Goal: Transaction & Acquisition: Purchase product/service

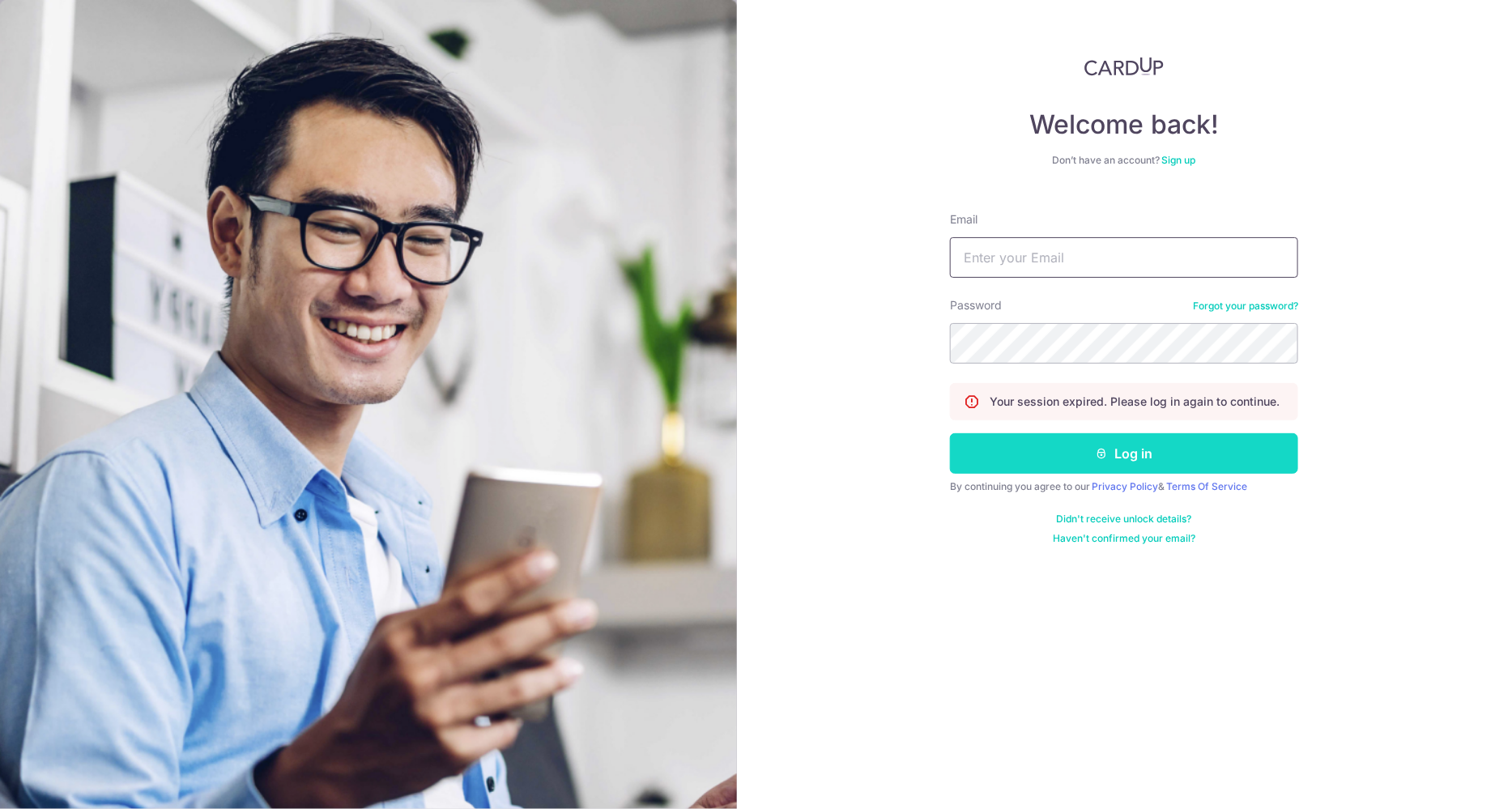
type input "bayclinicsg@gmail.com"
click at [1096, 447] on icon "submit" at bounding box center [1102, 453] width 13 height 13
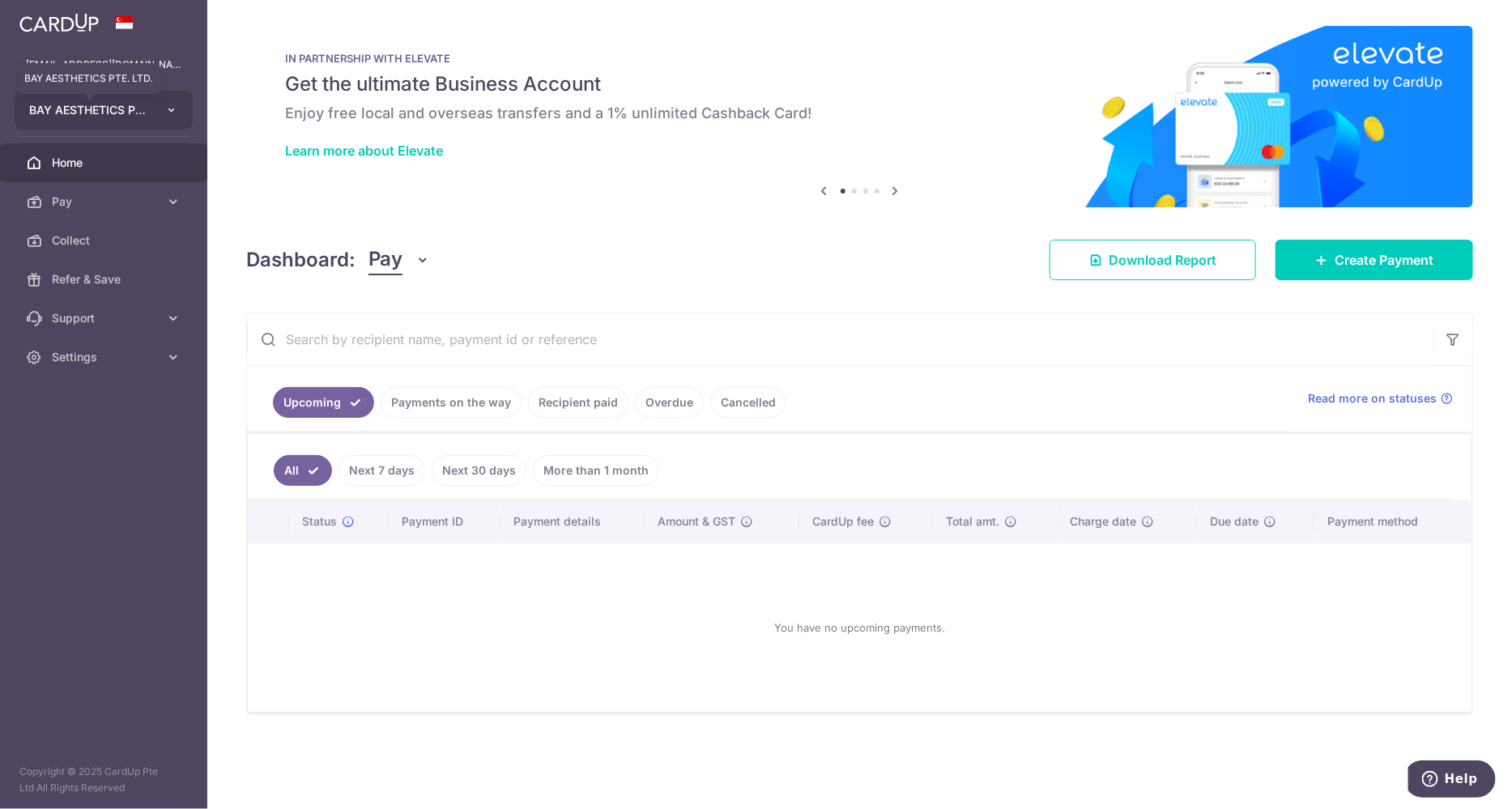
click at [120, 115] on span "BAY AESTHETICS PTE. LTD." at bounding box center [89, 110] width 120 height 16
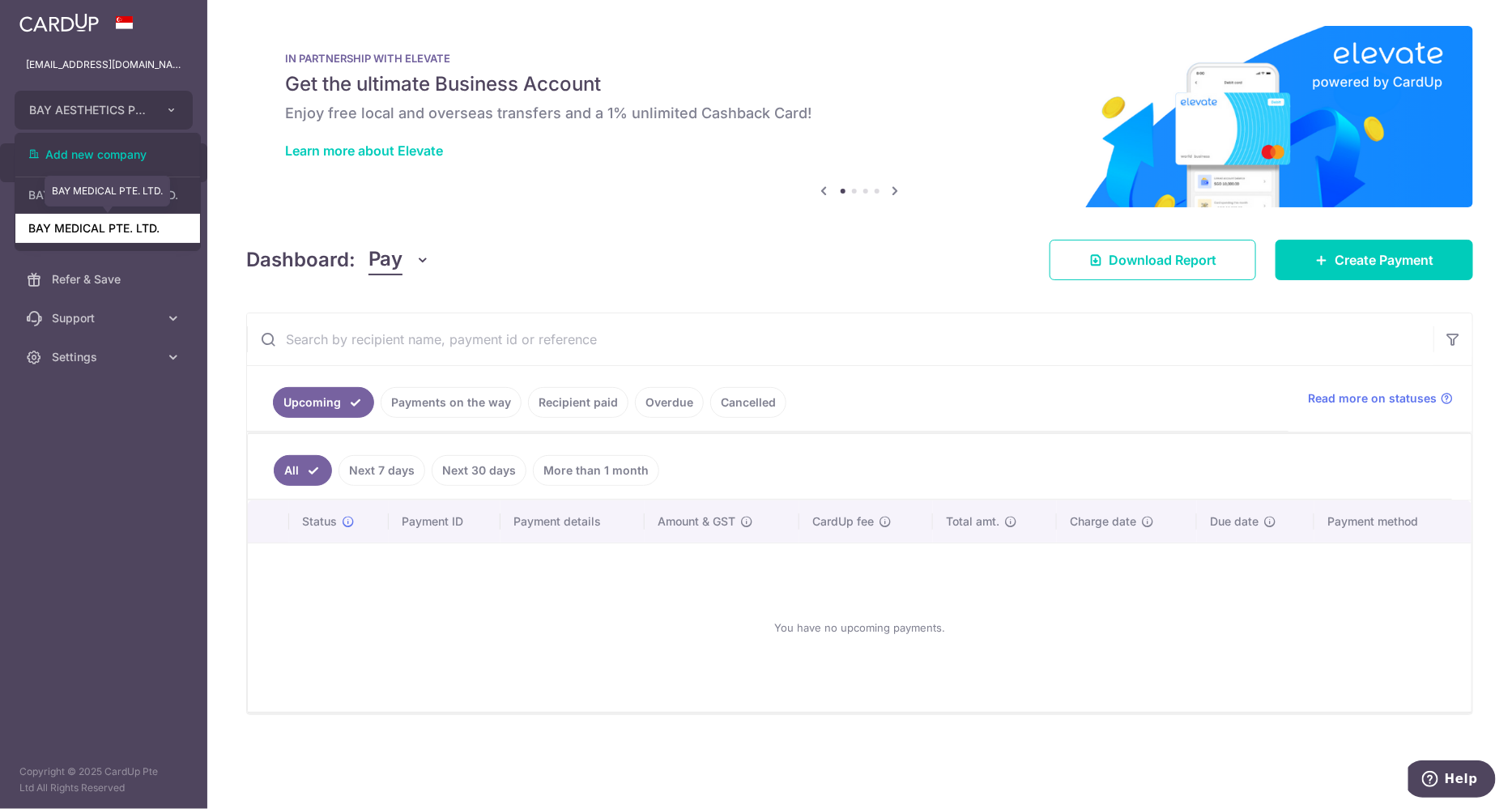
click at [83, 228] on link "BAY MEDICAL PTE. LTD." at bounding box center [108, 229] width 185 height 29
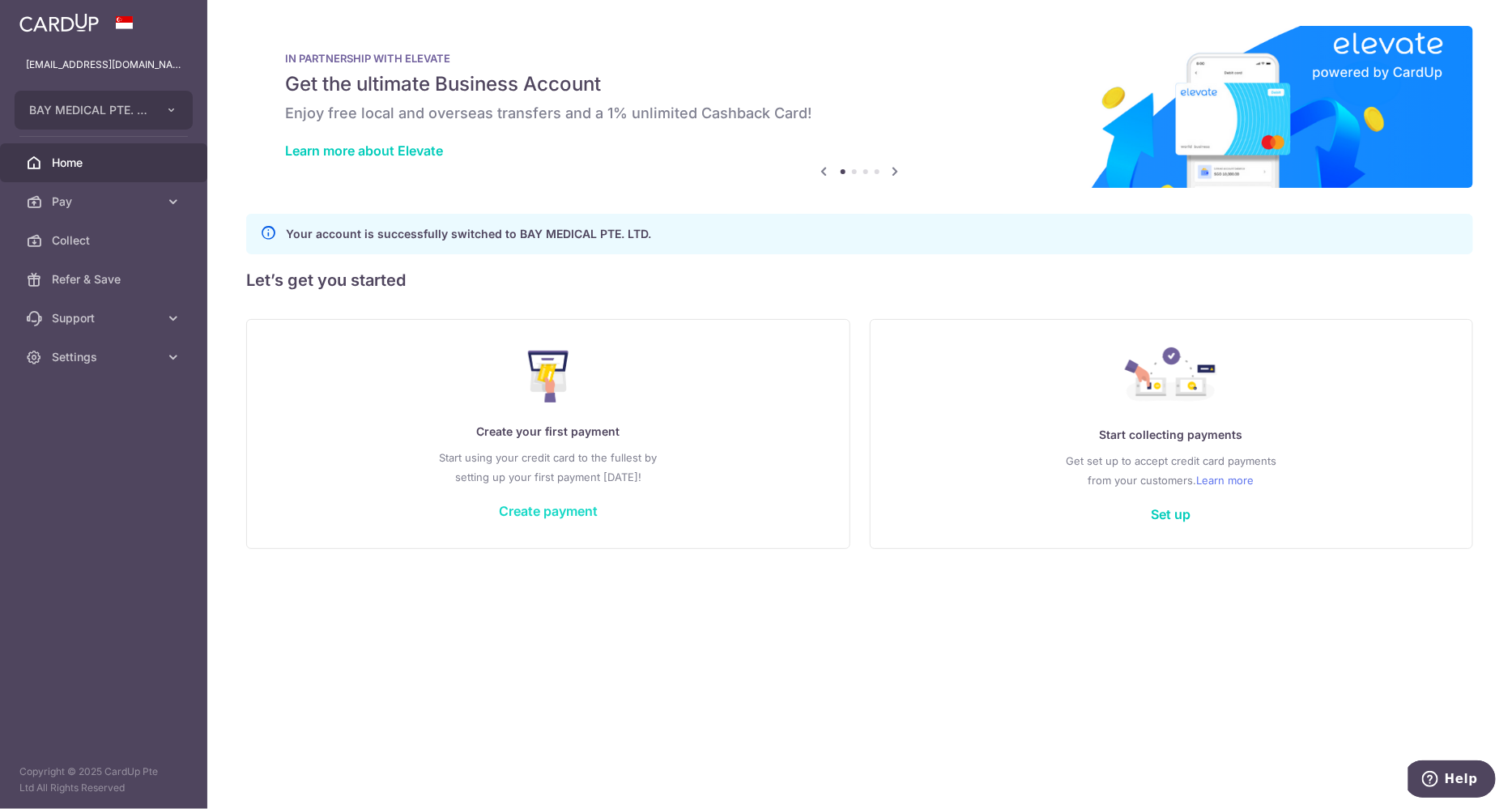
click at [543, 504] on link "Create payment" at bounding box center [549, 511] width 99 height 16
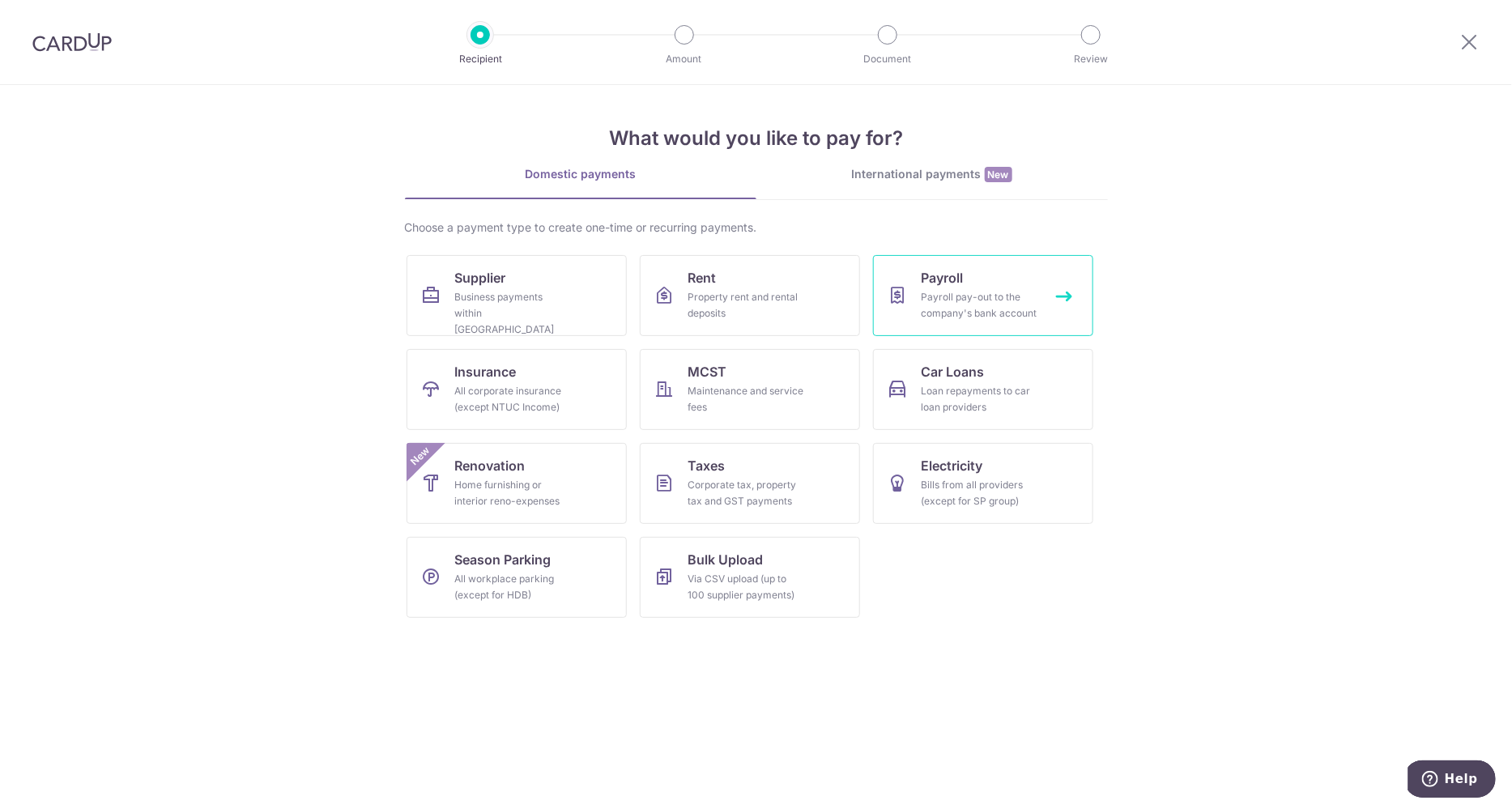
click at [951, 308] on div "Payroll pay-out to the company's bank account" at bounding box center [980, 305] width 116 height 33
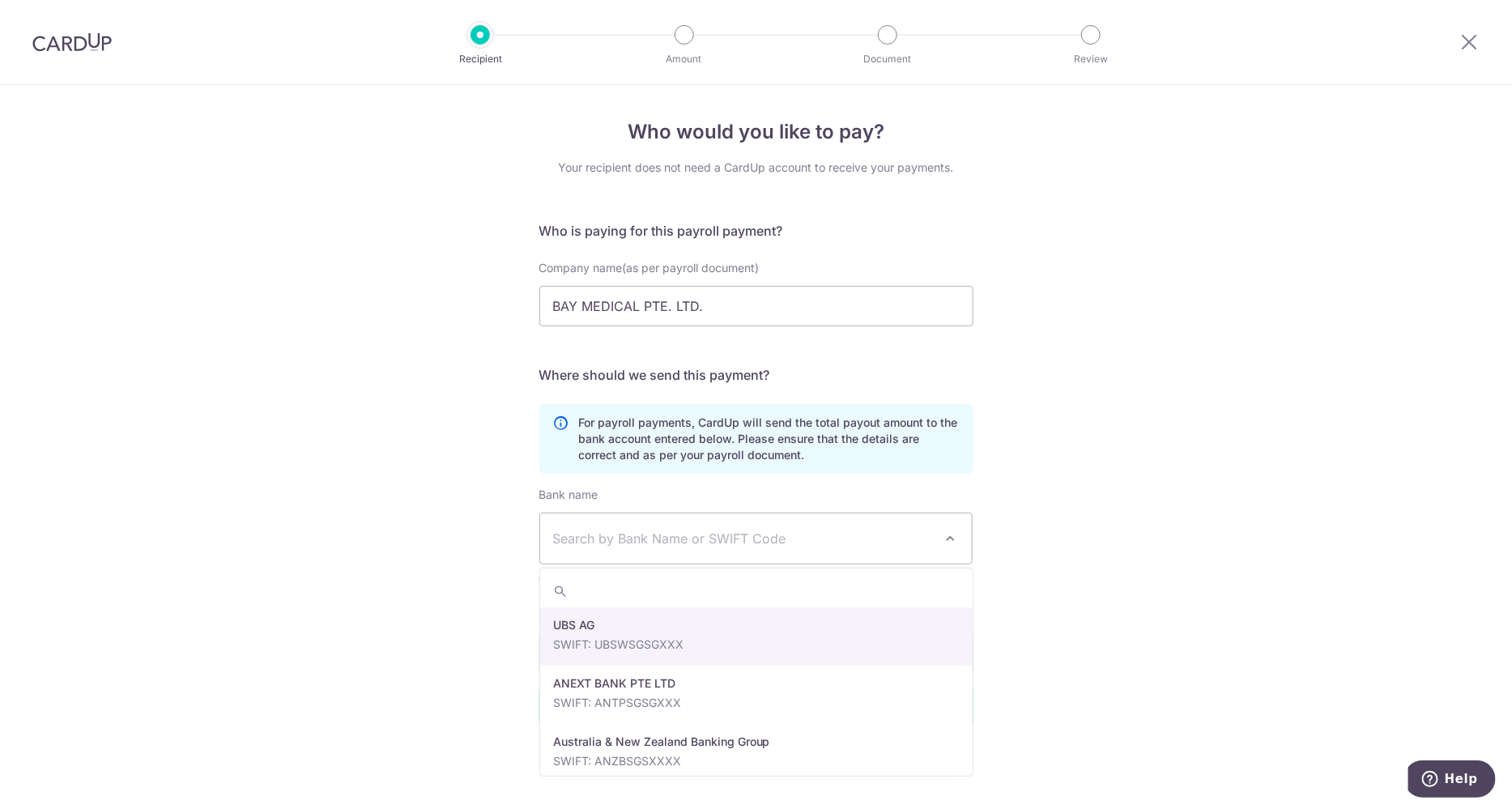
click at [684, 533] on span "Search by Bank Name or SWIFT Code" at bounding box center [743, 538] width 380 height 20
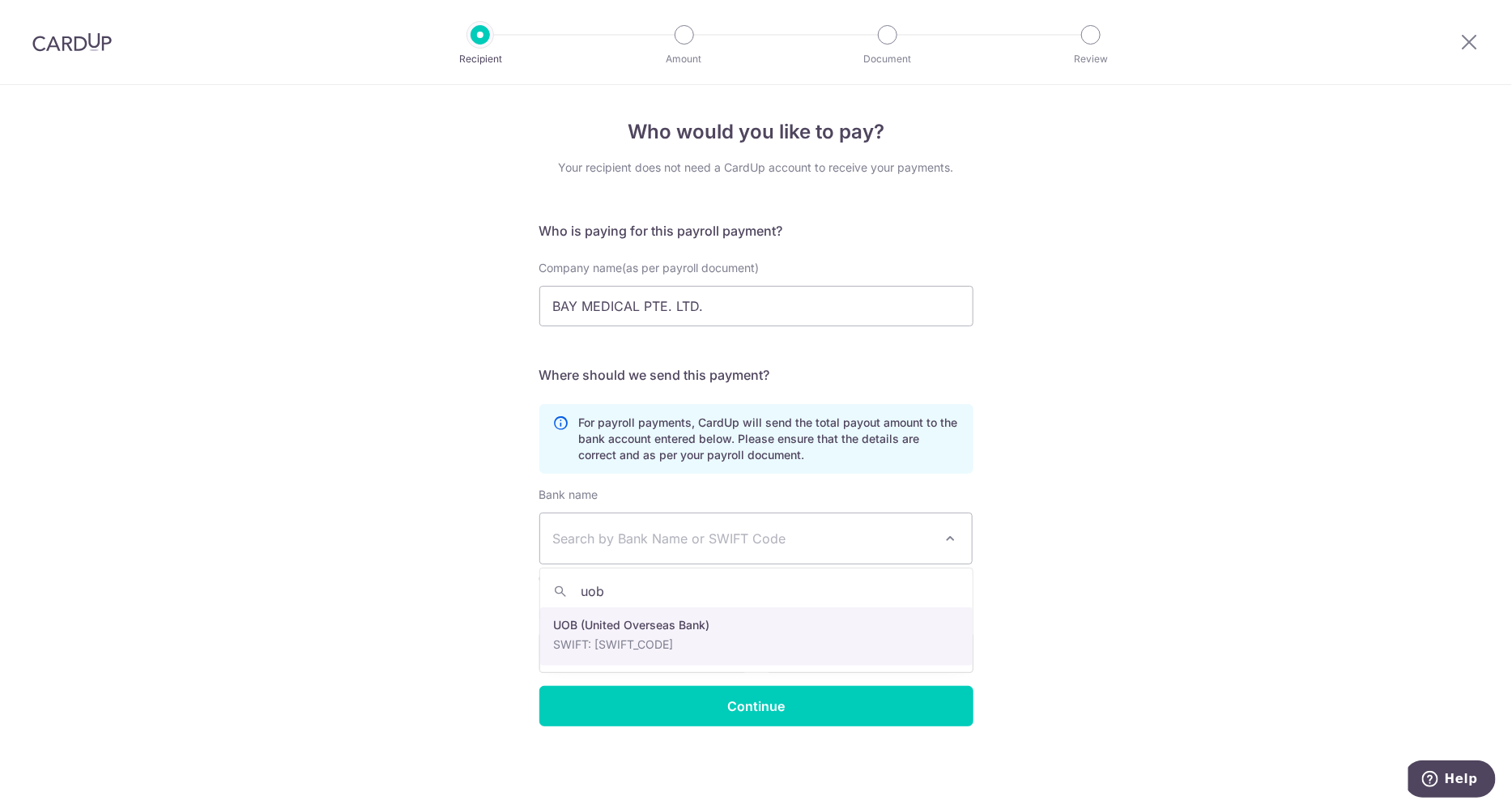
type input "uob"
select select "18"
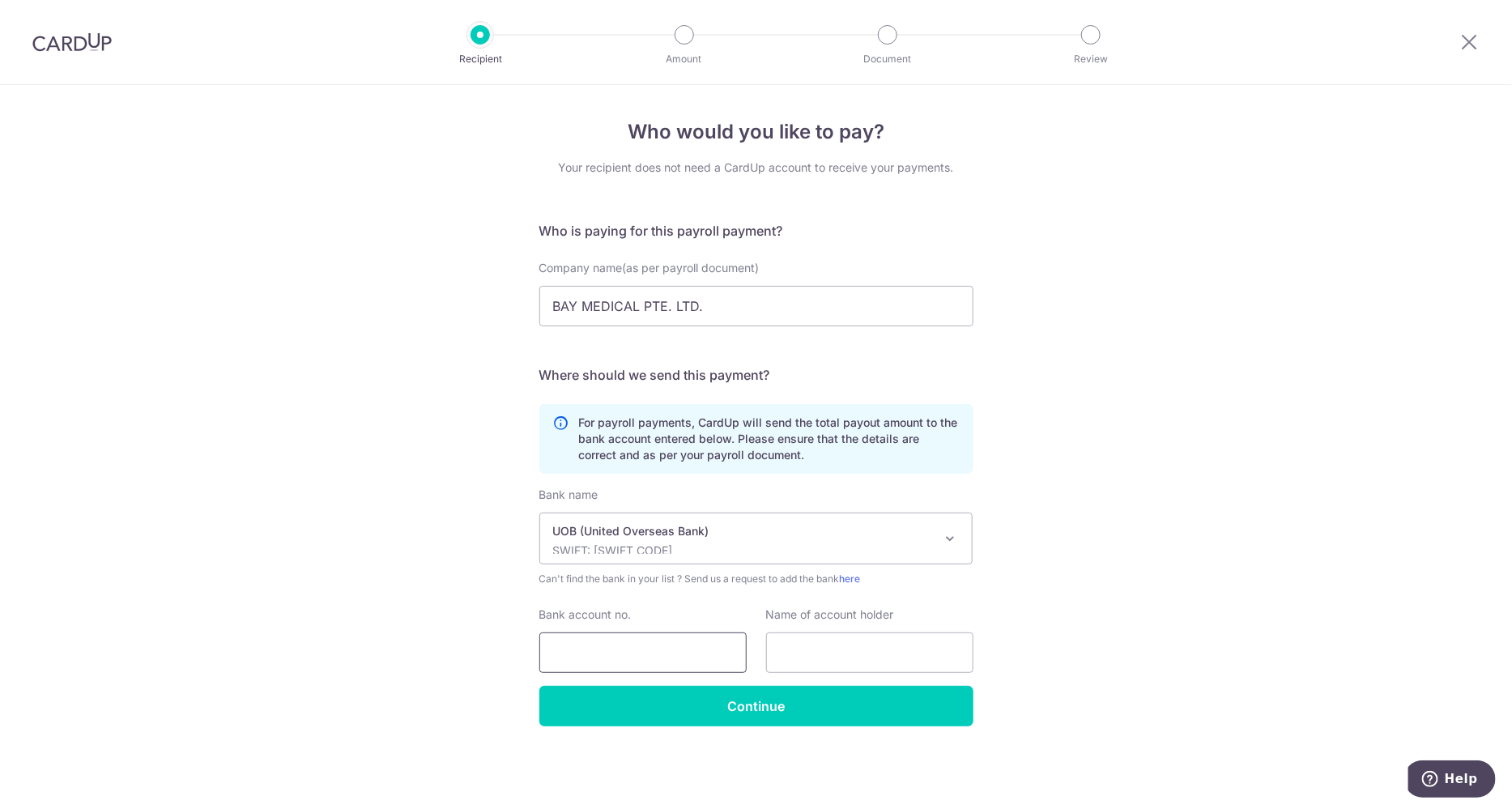
click at [645, 662] on input "Bank account no." at bounding box center [643, 652] width 207 height 41
type input "3573169164"
click at [806, 649] on input "text" at bounding box center [869, 652] width 207 height 41
drag, startPoint x: 863, startPoint y: 650, endPoint x: 746, endPoint y: 651, distance: 117.0
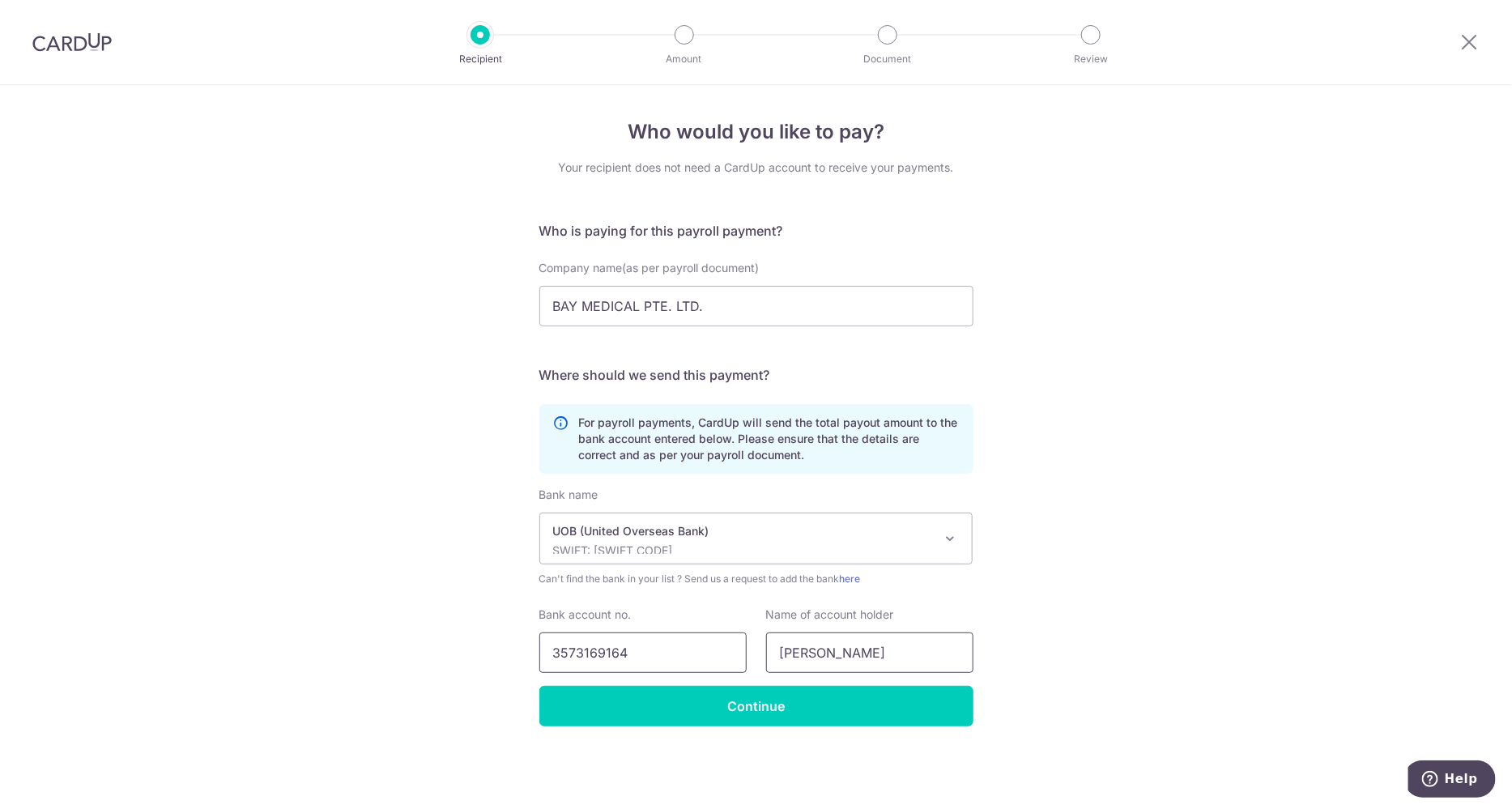
click at [746, 651] on div "Bank account no. 3573169164 Name of account holder bernard tan" at bounding box center [756, 639] width 454 height 66
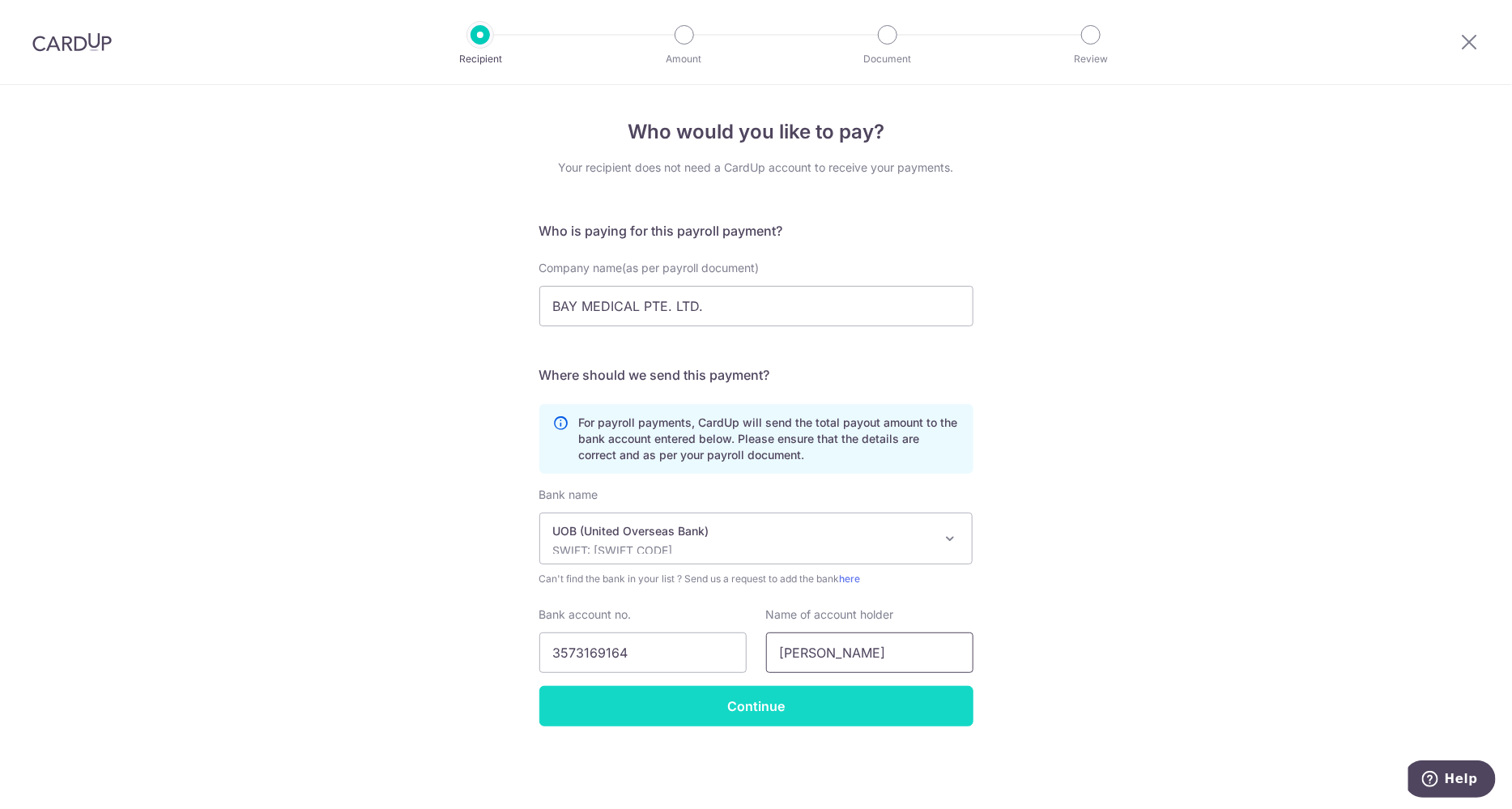
type input "bernard tan"
click at [765, 703] on input "Continue" at bounding box center [756, 706] width 434 height 41
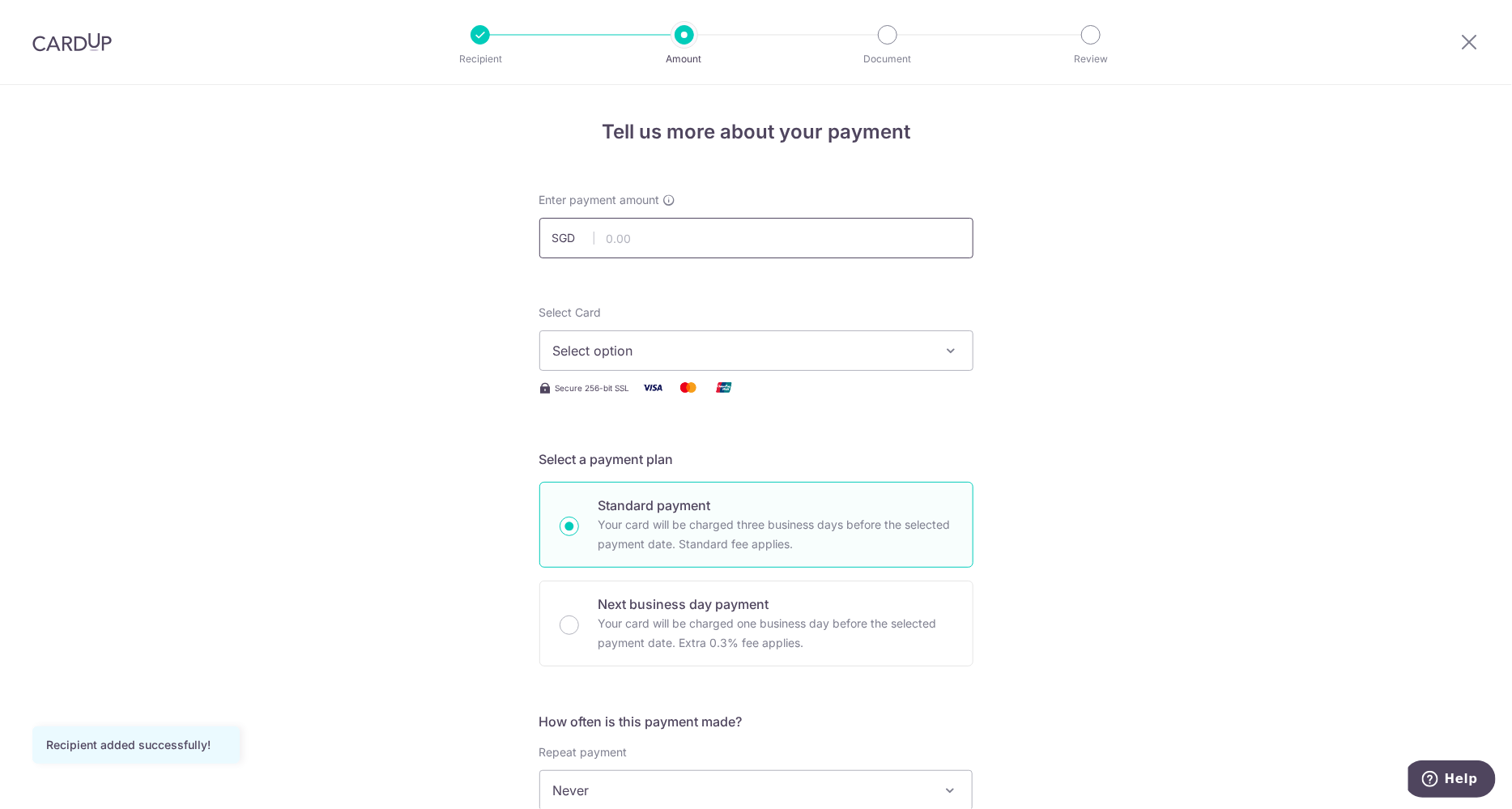
click at [668, 242] on input "text" at bounding box center [756, 238] width 434 height 41
click at [635, 344] on span "Select option" at bounding box center [742, 350] width 378 height 20
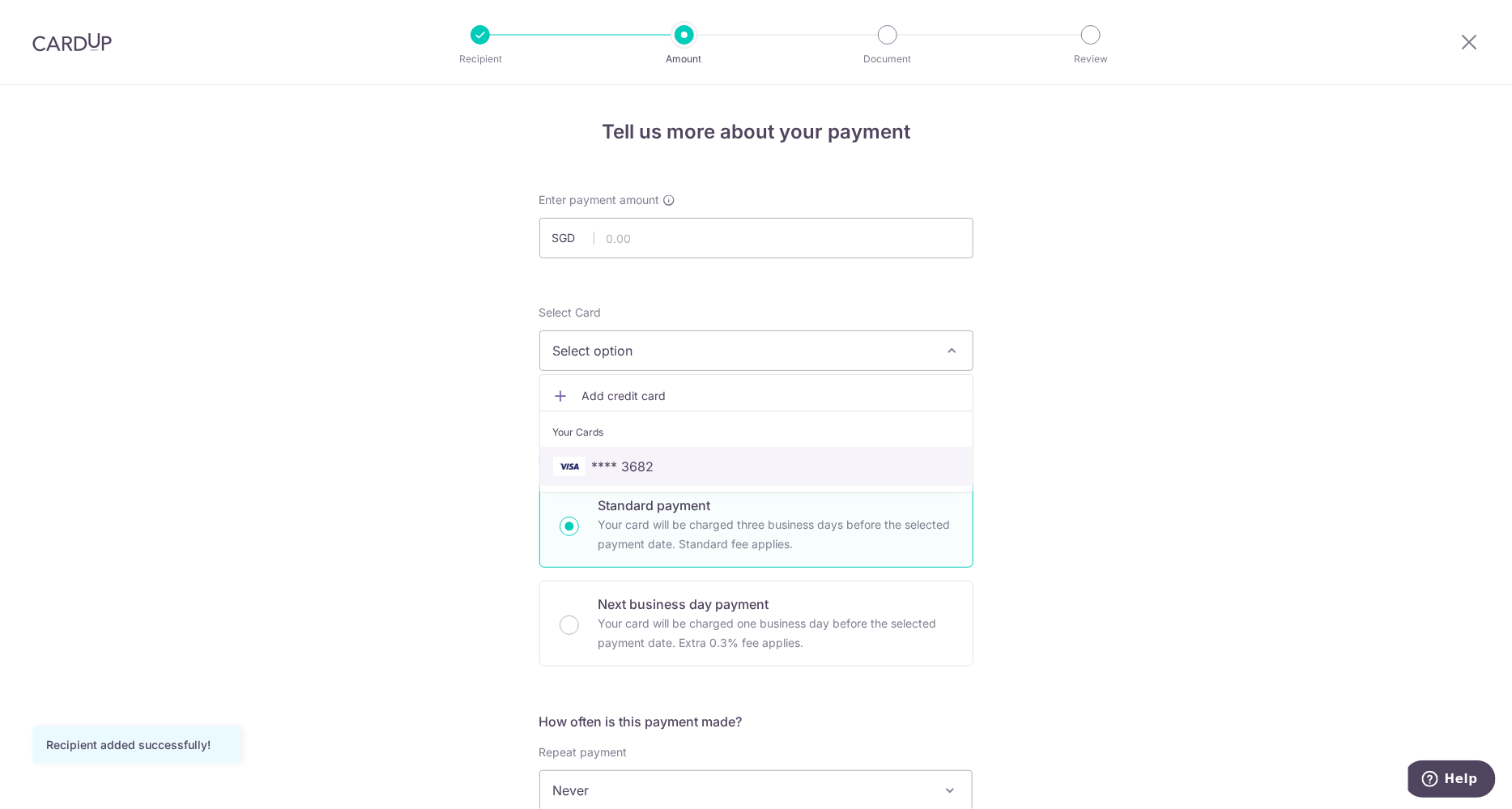
click at [608, 467] on span "**** 3682" at bounding box center [624, 467] width 62 height 20
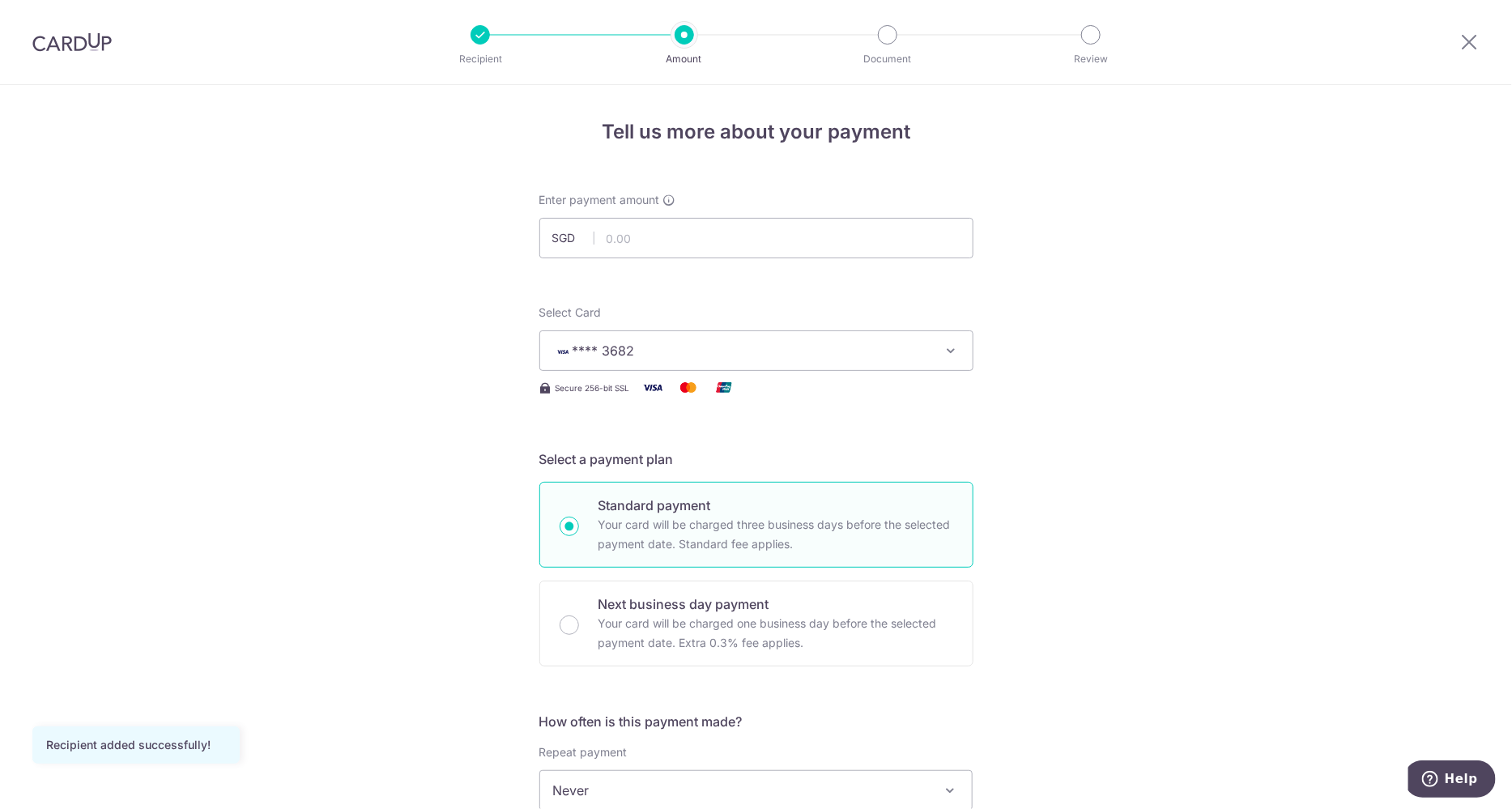
scroll to position [105, 0]
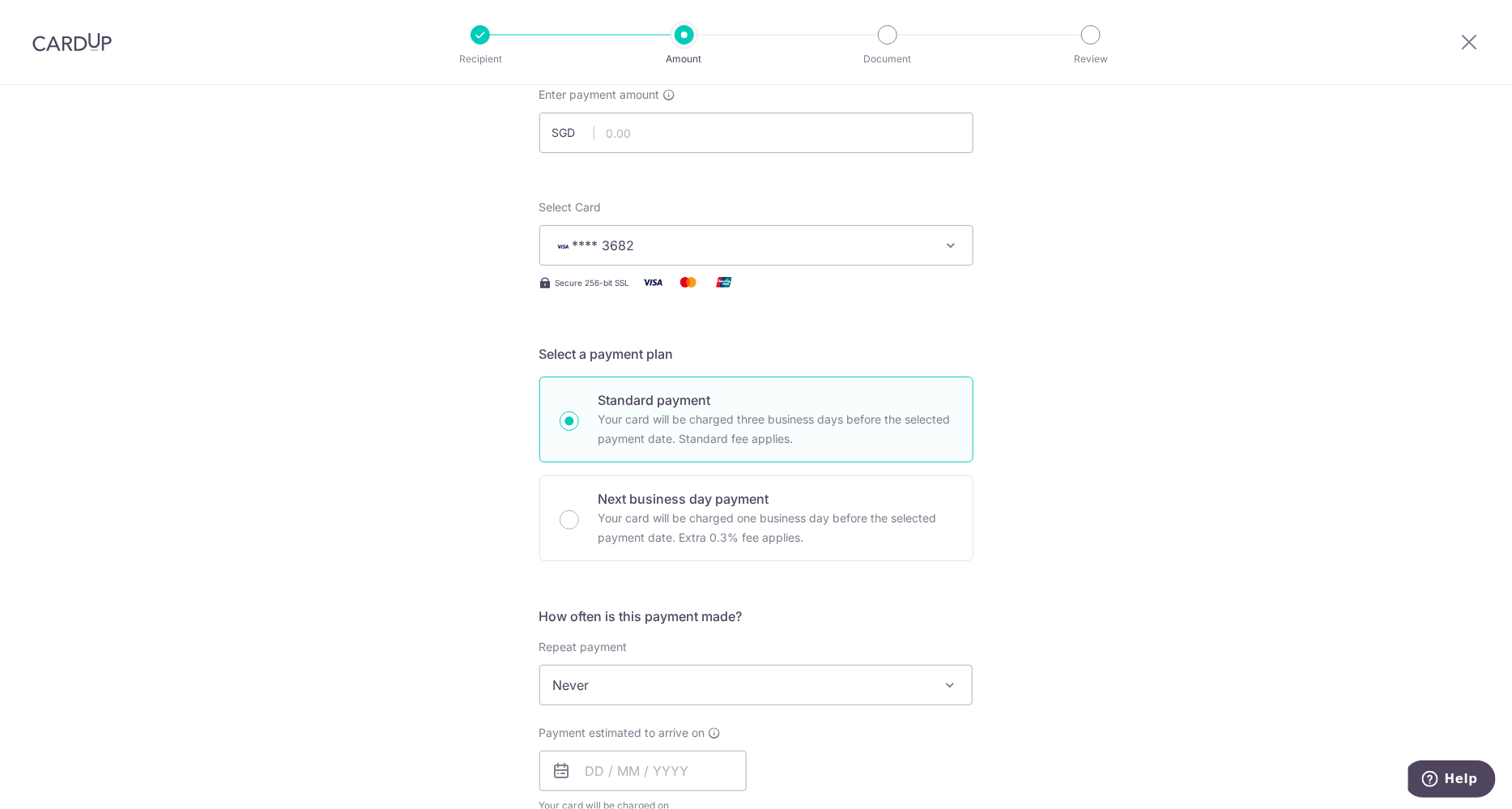
click at [1402, 210] on div "Tell us more about your payment Enter payment amount SGD Recipient added succes…" at bounding box center [756, 759] width 1512 height 1558
click at [652, 147] on input "text" at bounding box center [756, 133] width 434 height 41
paste input "24710.66"
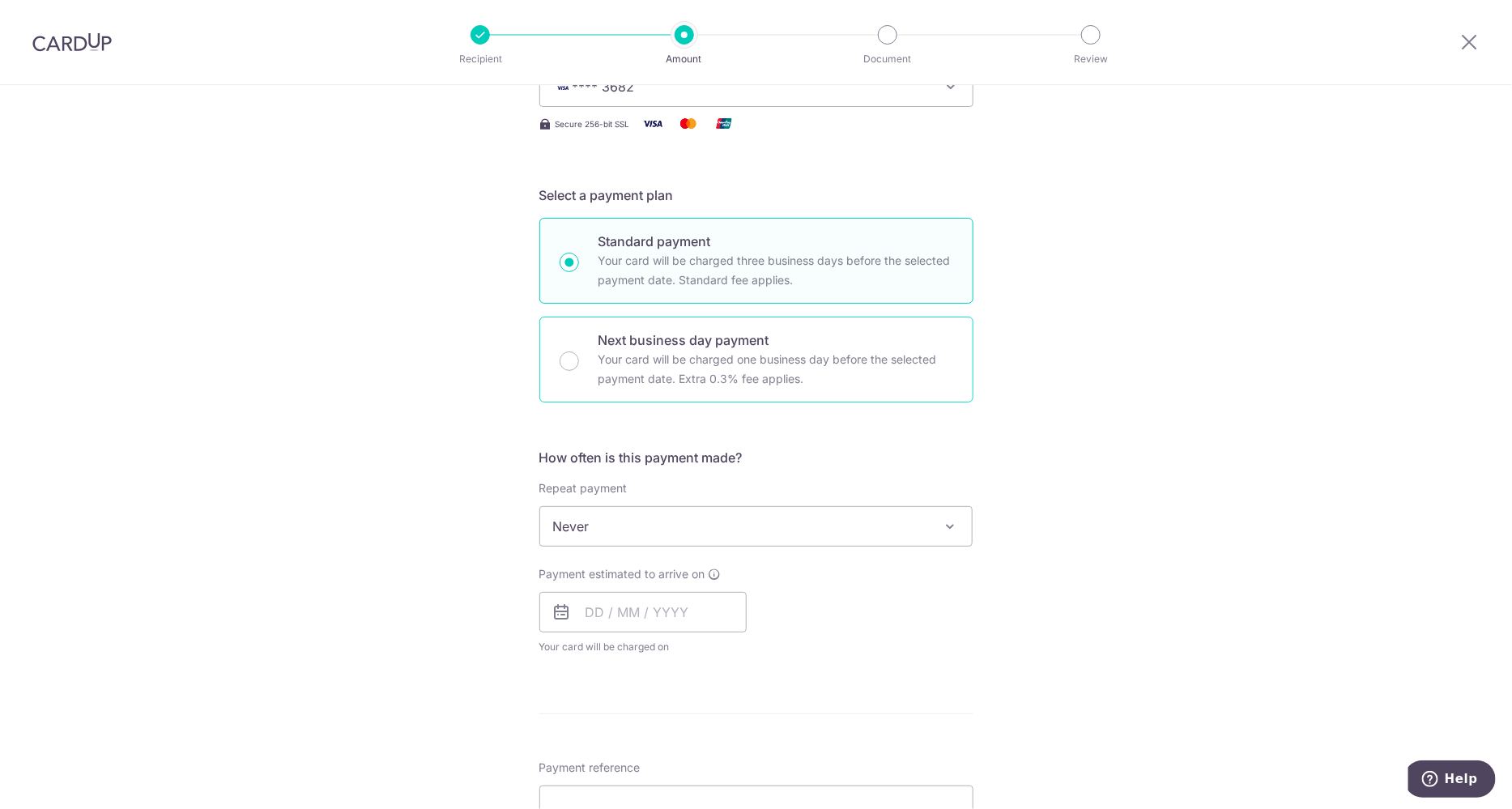
scroll to position [265, 0]
type input "24,710.66"
click at [627, 610] on input "text" at bounding box center [643, 611] width 207 height 41
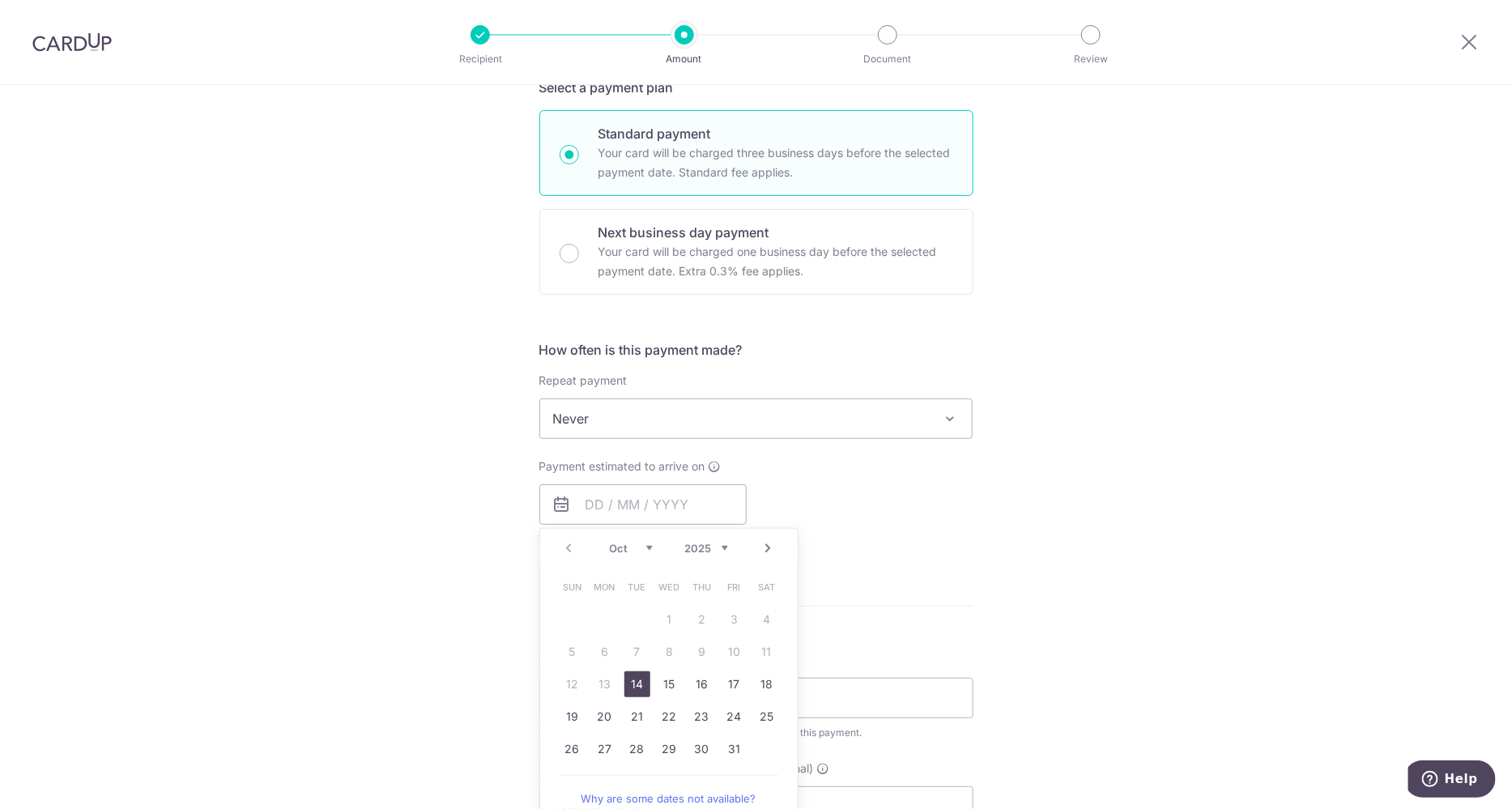
click at [626, 674] on link "14" at bounding box center [637, 685] width 26 height 26
type input "[DATE]"
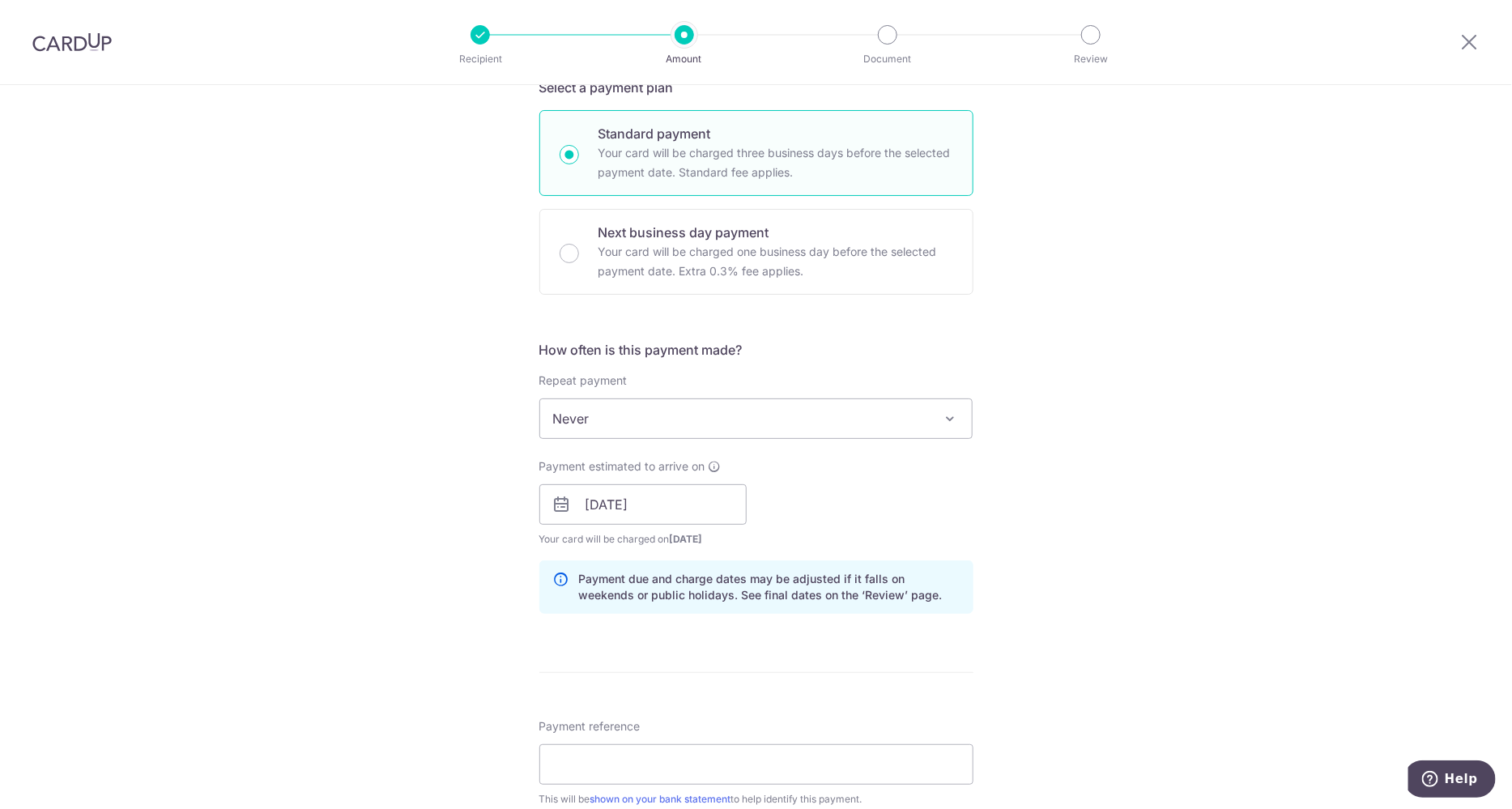
scroll to position [568, 0]
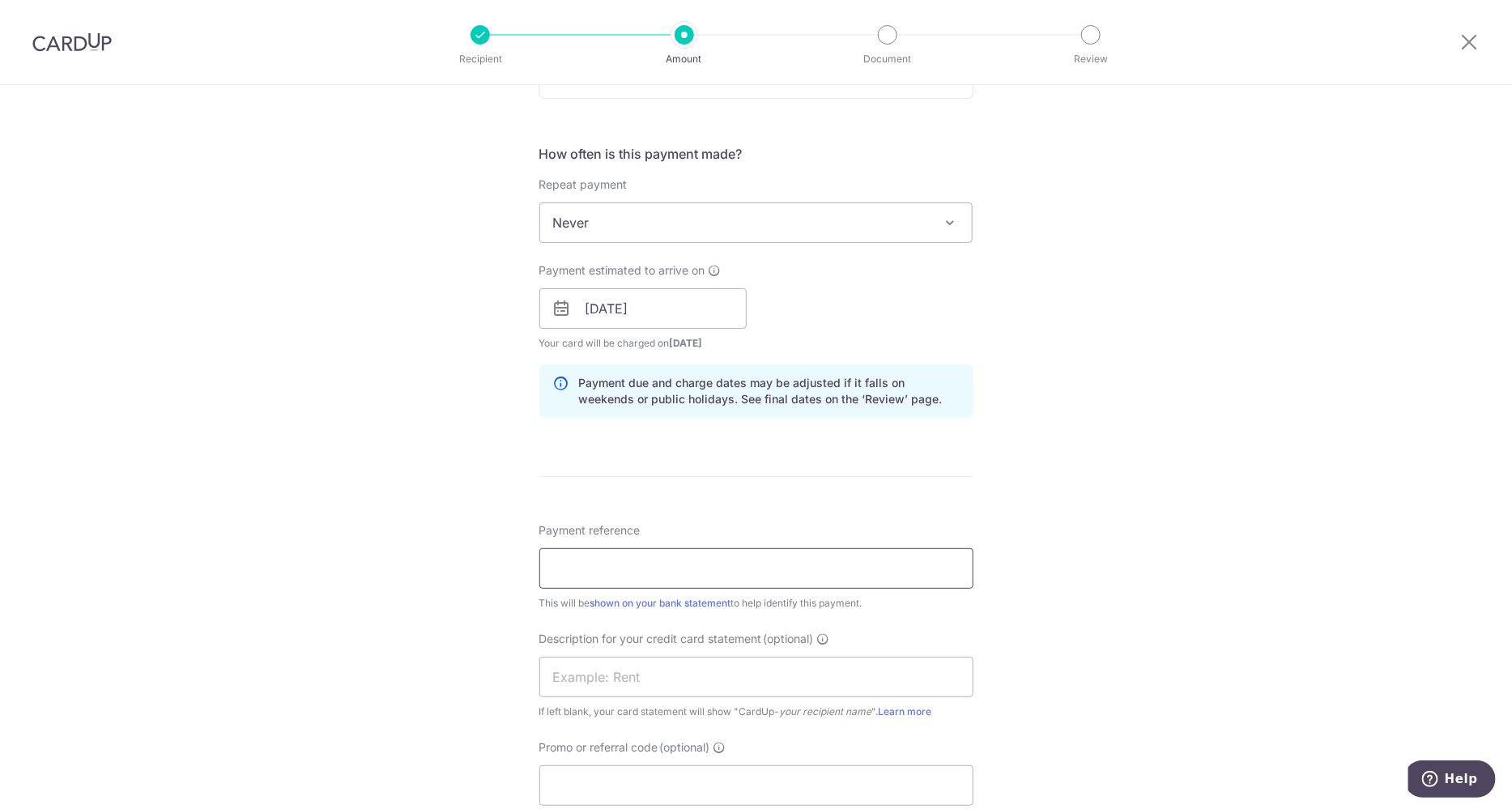
click at [649, 565] on input "Payment reference" at bounding box center [756, 568] width 434 height 41
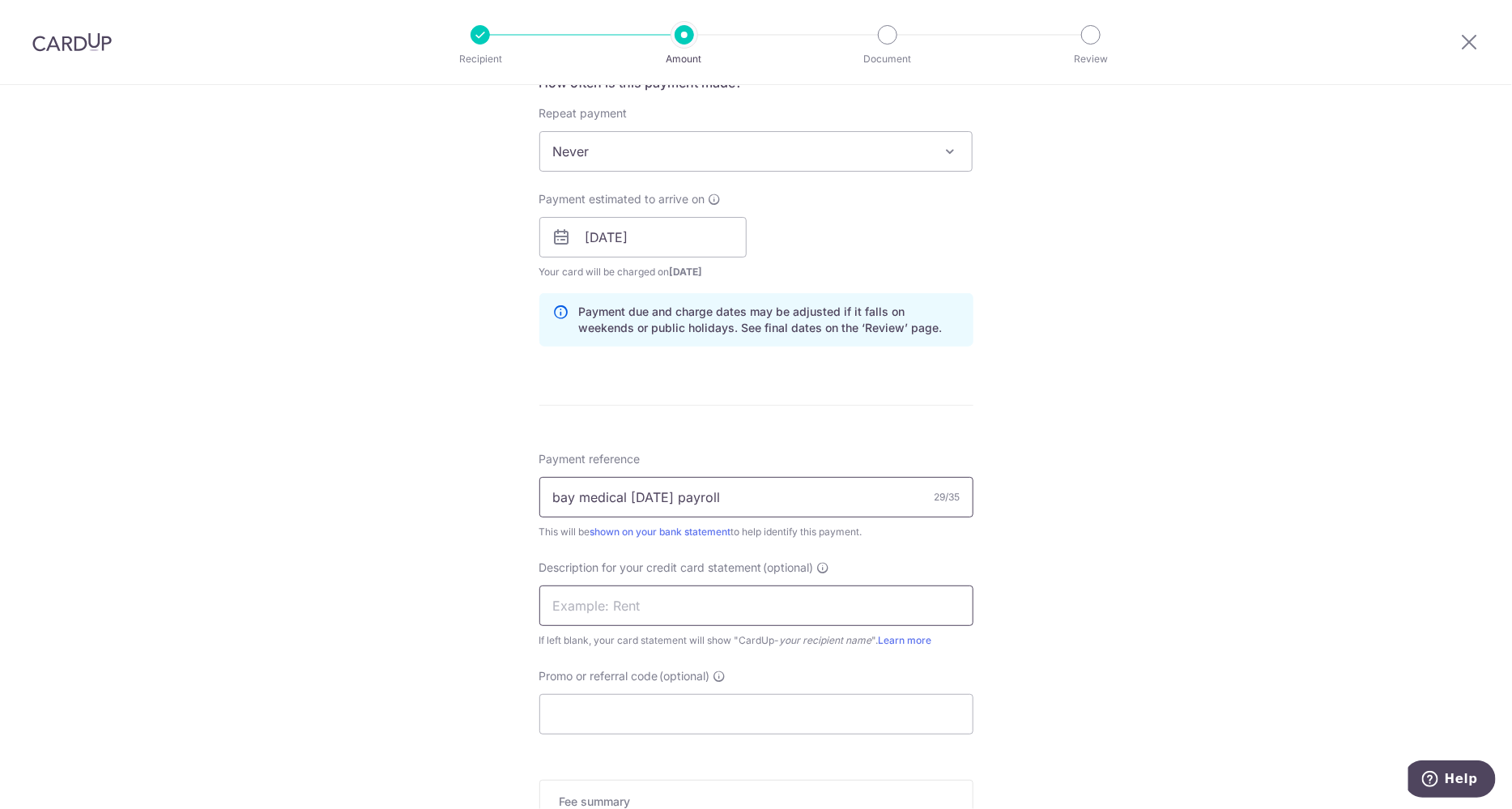
type input "bay medical sept 2025 payroll"
click at [694, 611] on input "b" at bounding box center [756, 605] width 434 height 41
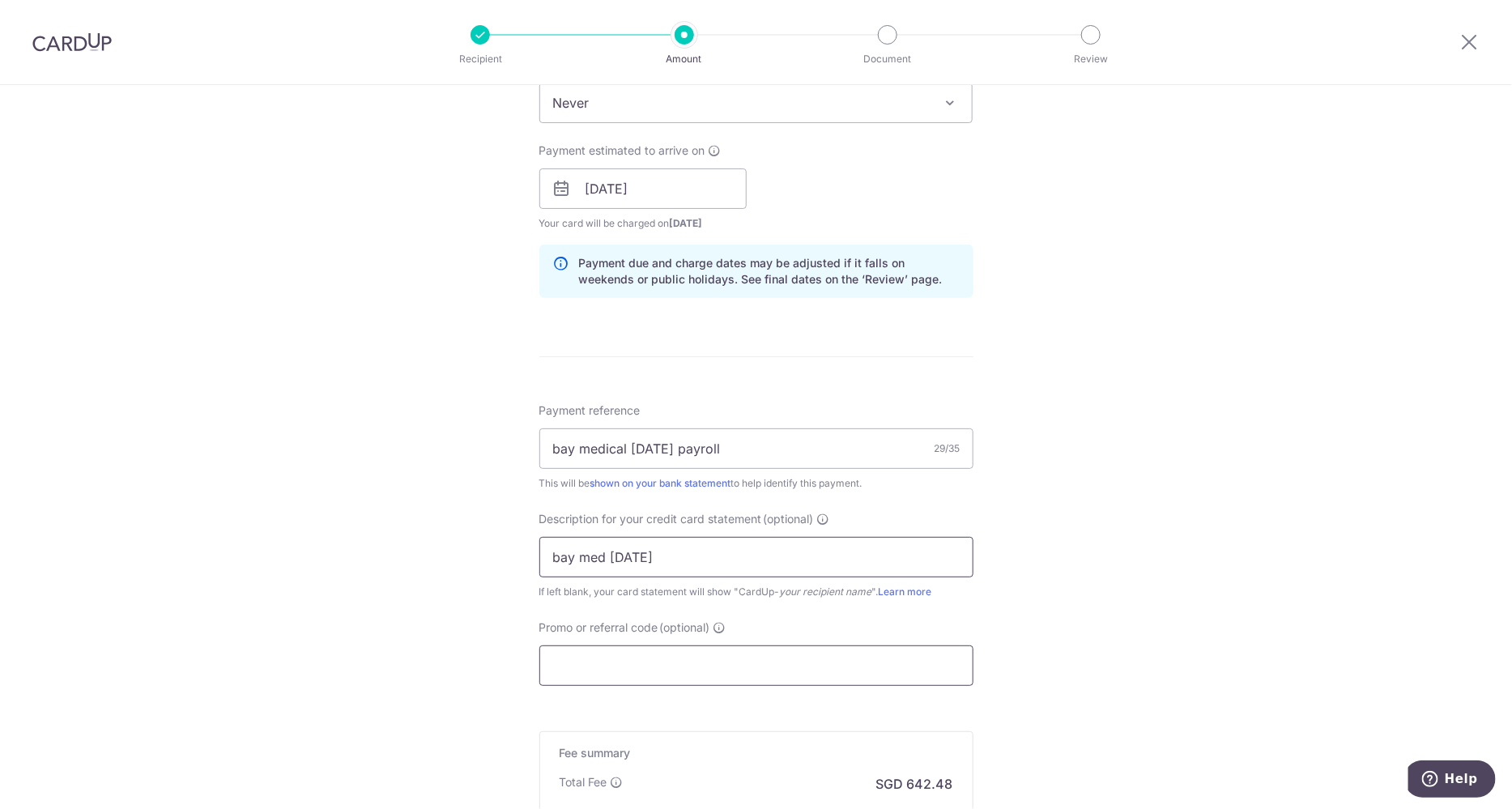
type input "bay med sep 25"
click at [684, 654] on input "Promo or referral code (optional)" at bounding box center [756, 665] width 434 height 41
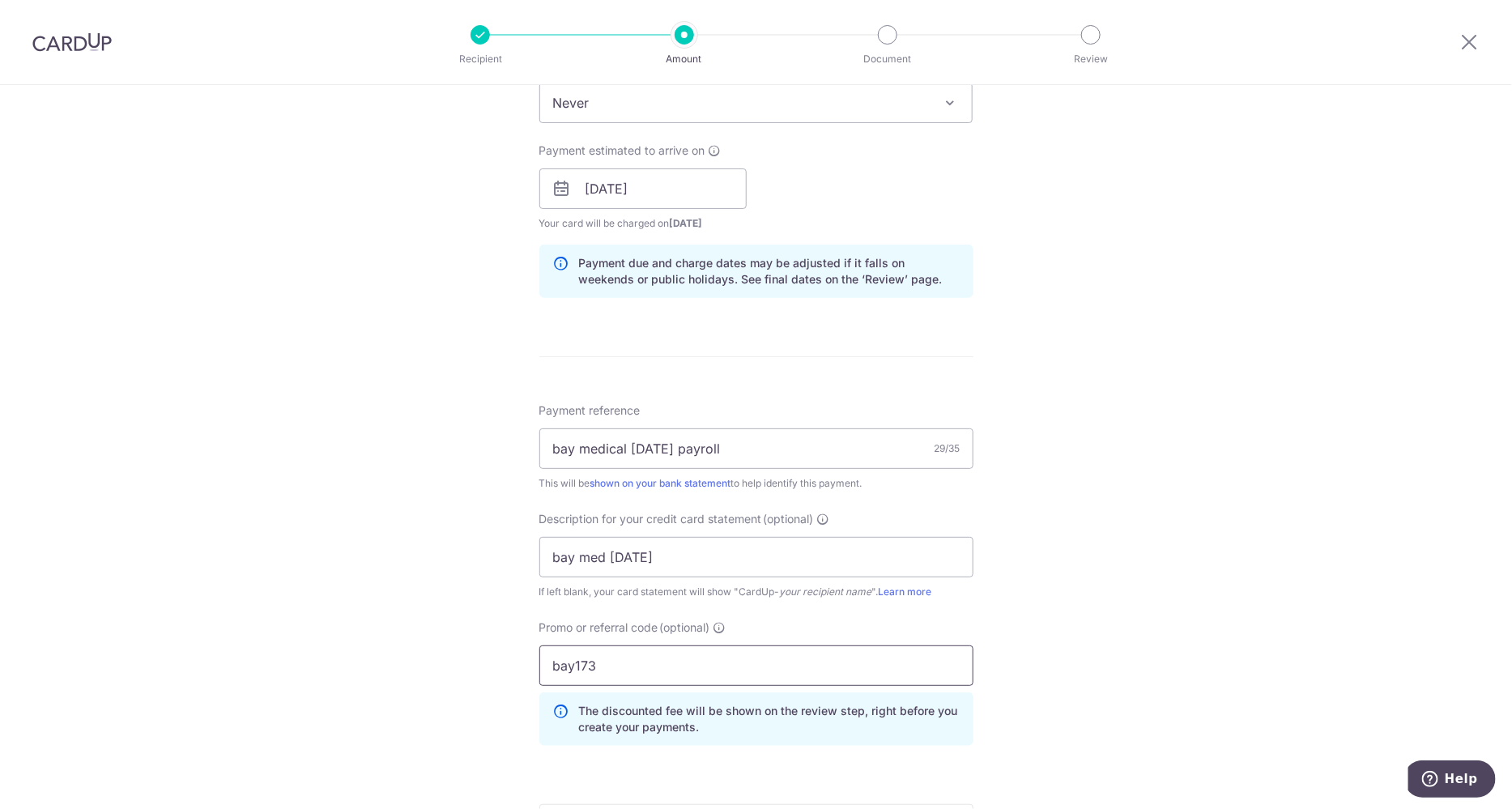
scroll to position [969, 0]
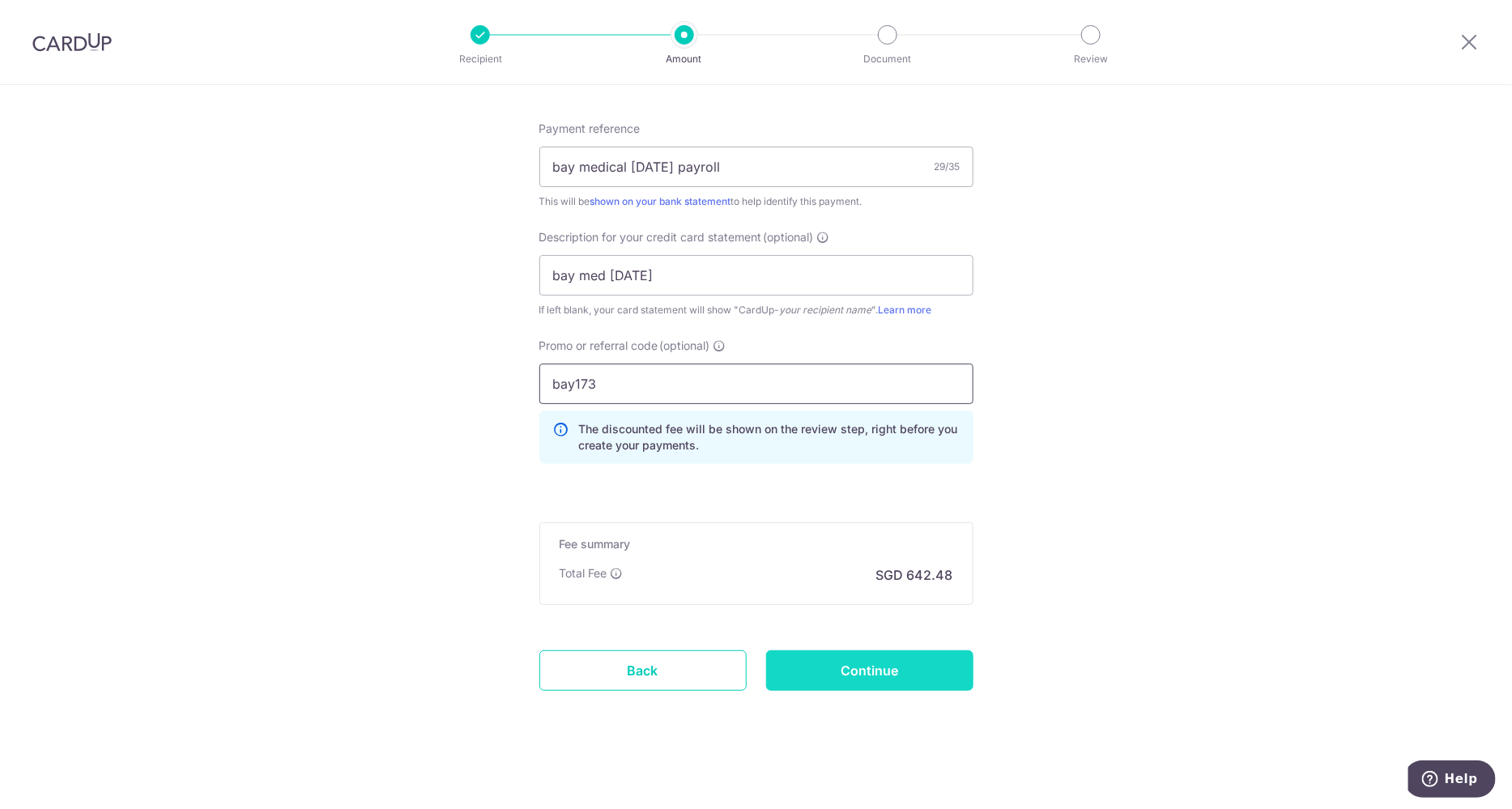
type input "bay173"
click at [890, 663] on input "Continue" at bounding box center [869, 670] width 207 height 41
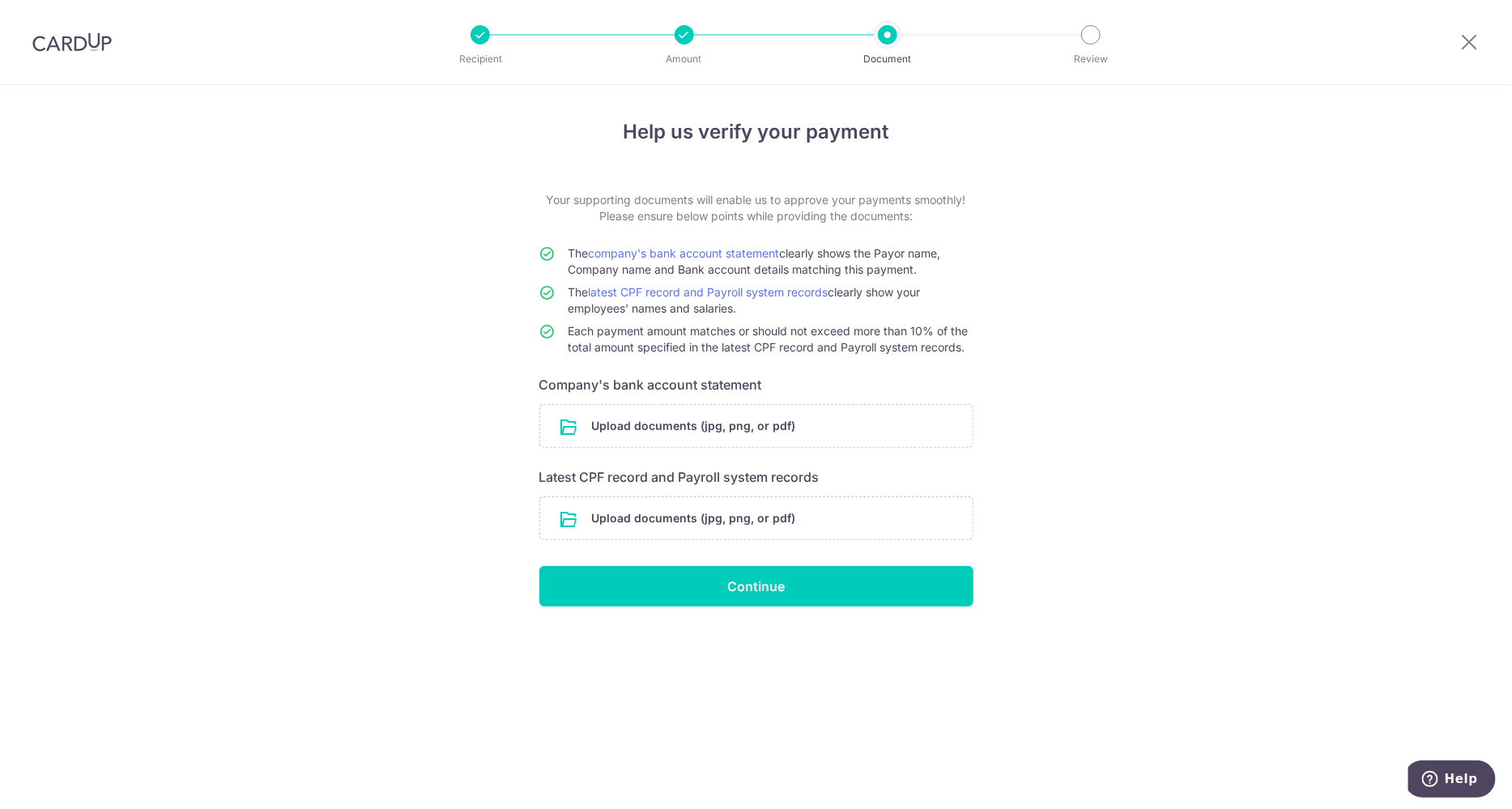
click at [100, 241] on div "Help us verify your payment Your supporting documents will enable us to approve…" at bounding box center [756, 448] width 1512 height 724
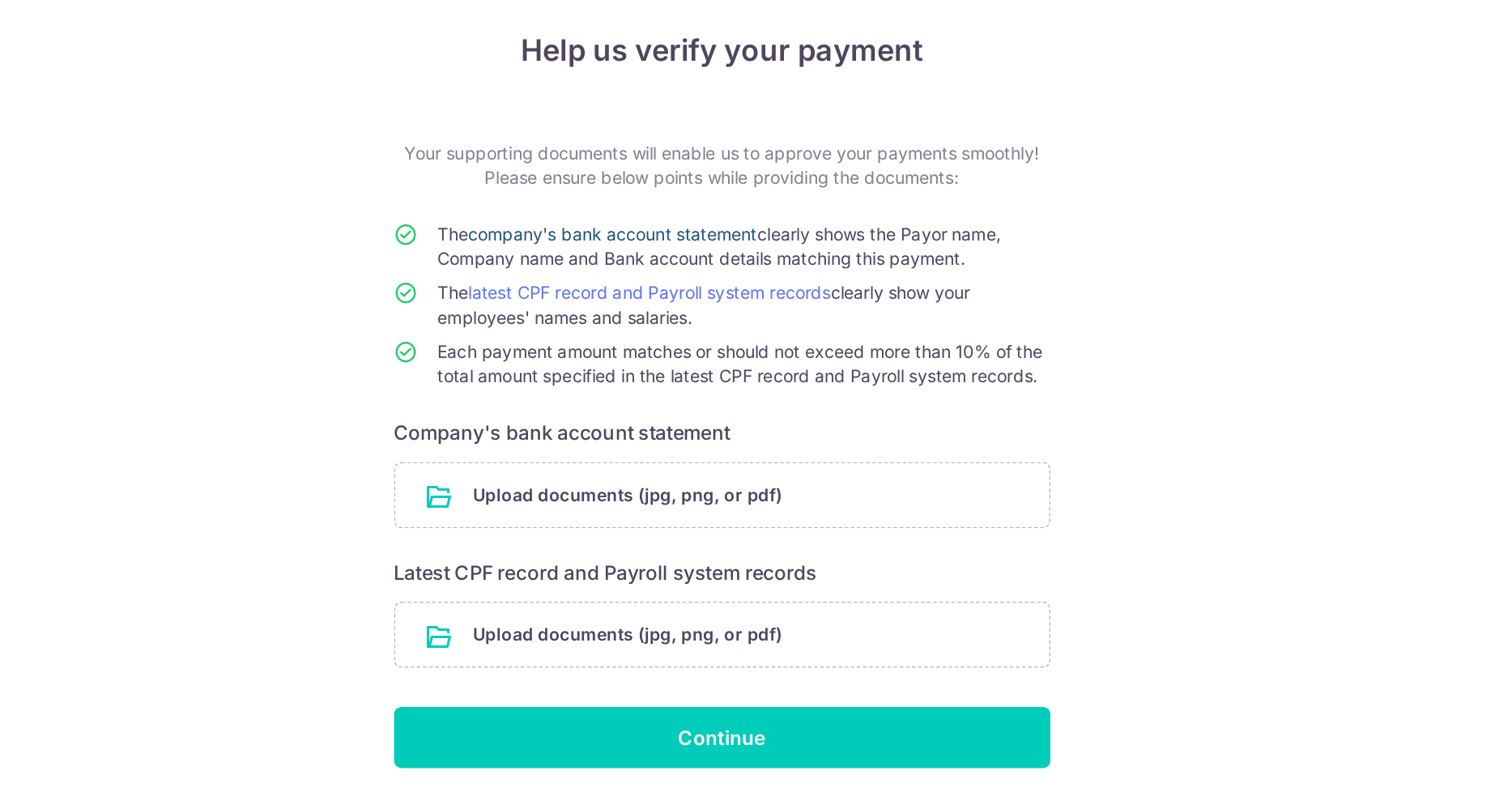
click at [712, 246] on link "company's bank account statement" at bounding box center [685, 253] width 191 height 14
click at [710, 429] on input "file" at bounding box center [756, 426] width 432 height 42
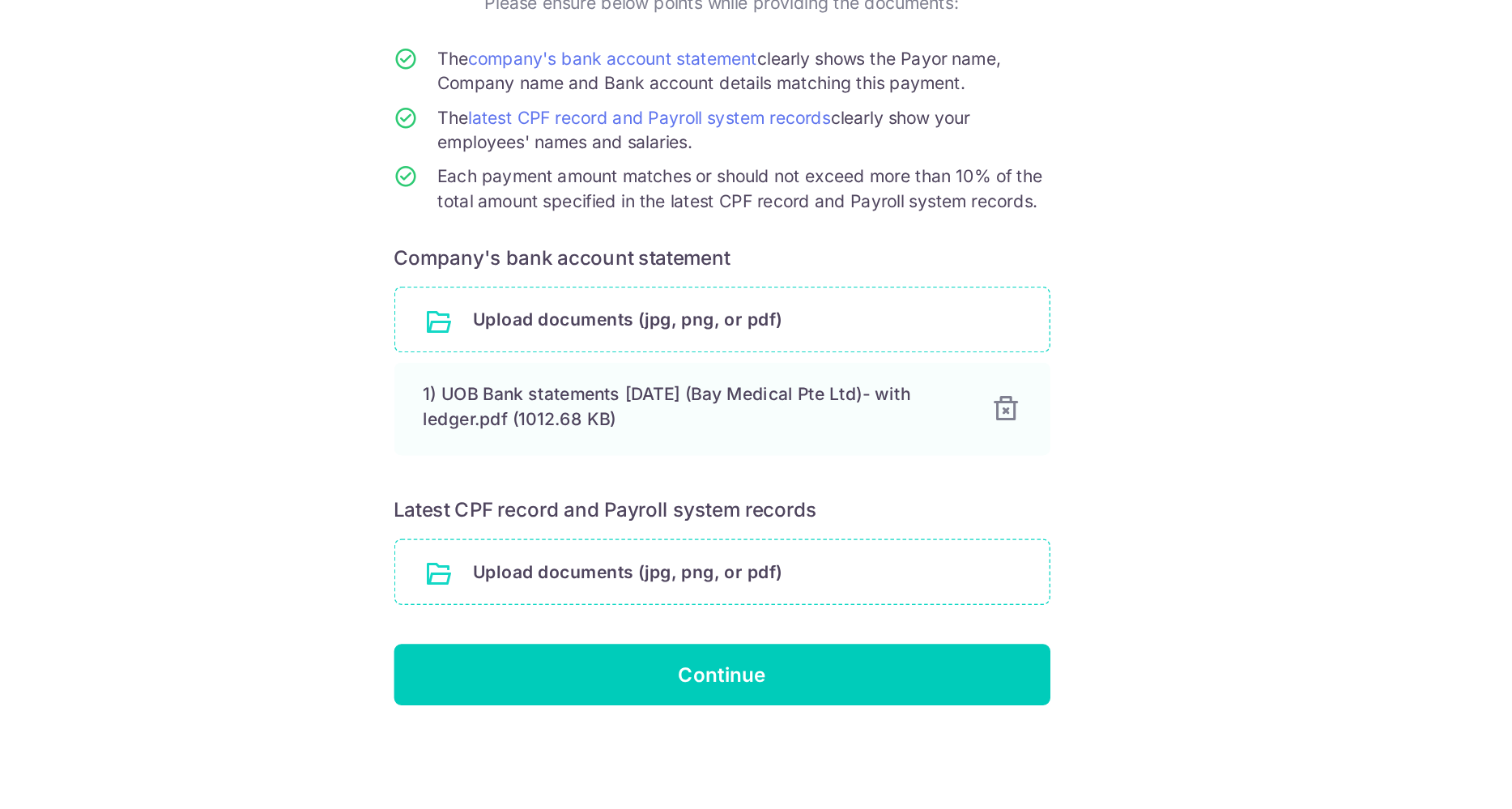
click at [684, 599] on input "file" at bounding box center [756, 593] width 432 height 42
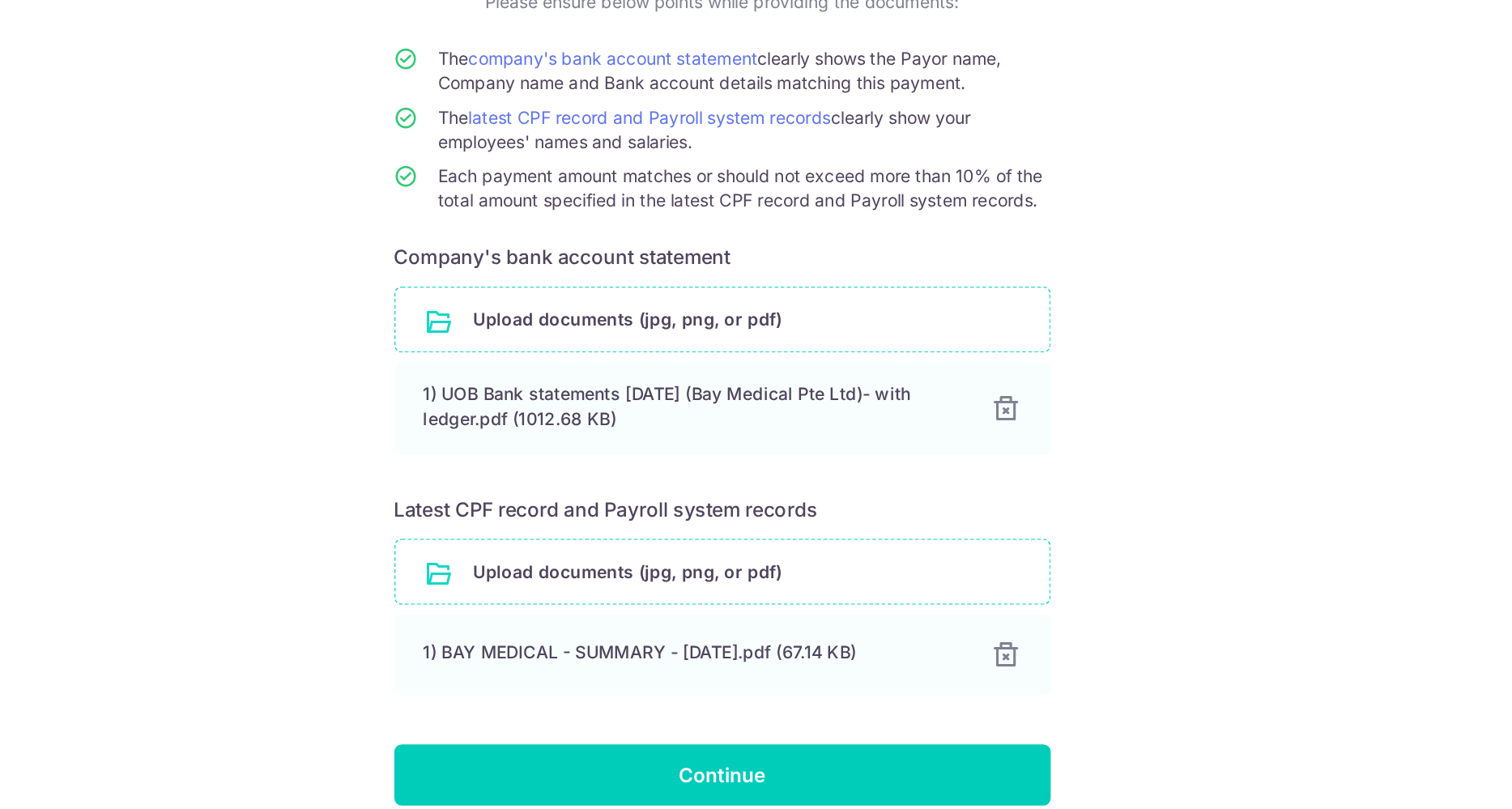
click at [738, 586] on input "file" at bounding box center [756, 593] width 432 height 42
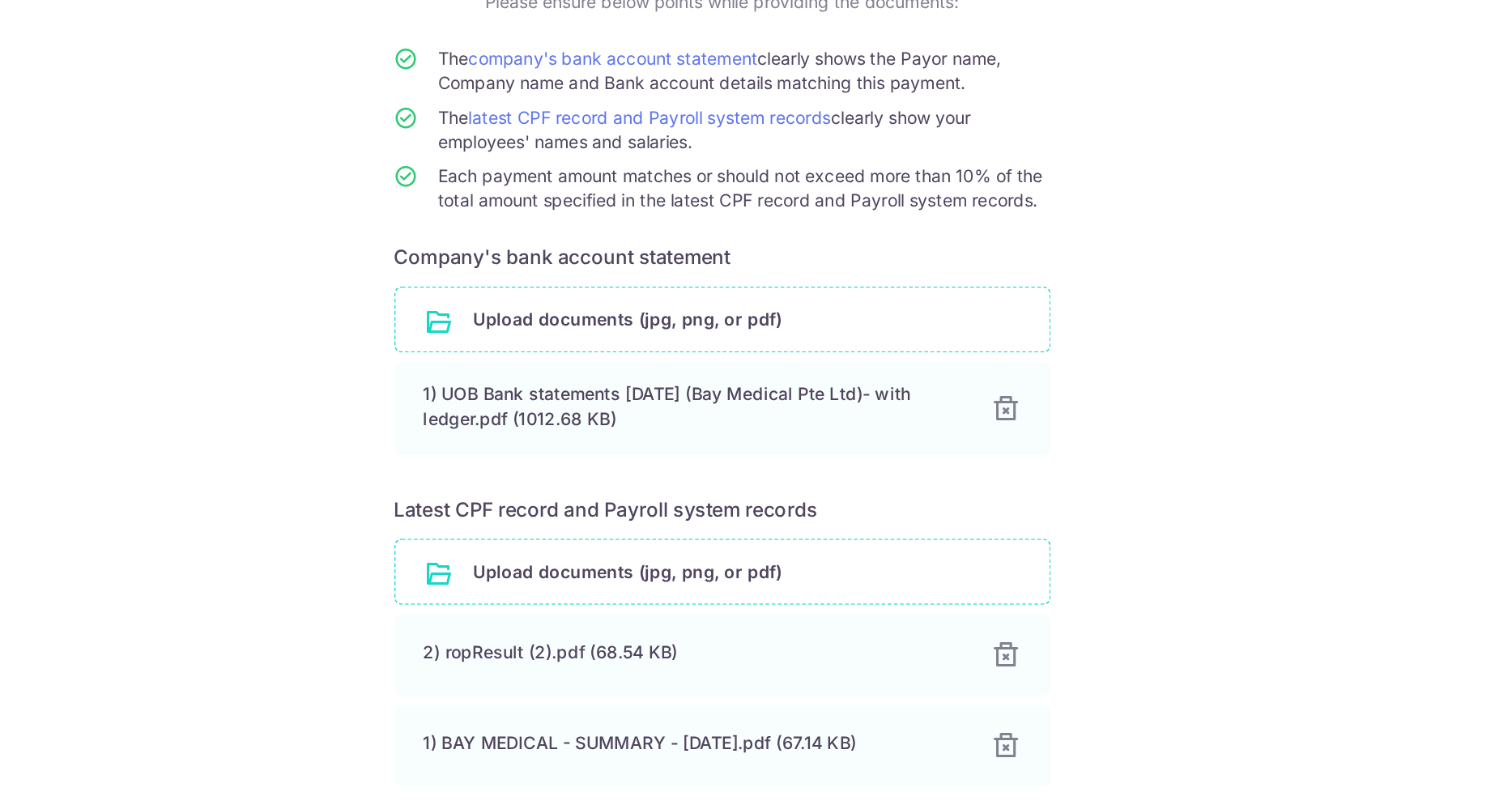
scroll to position [73, 0]
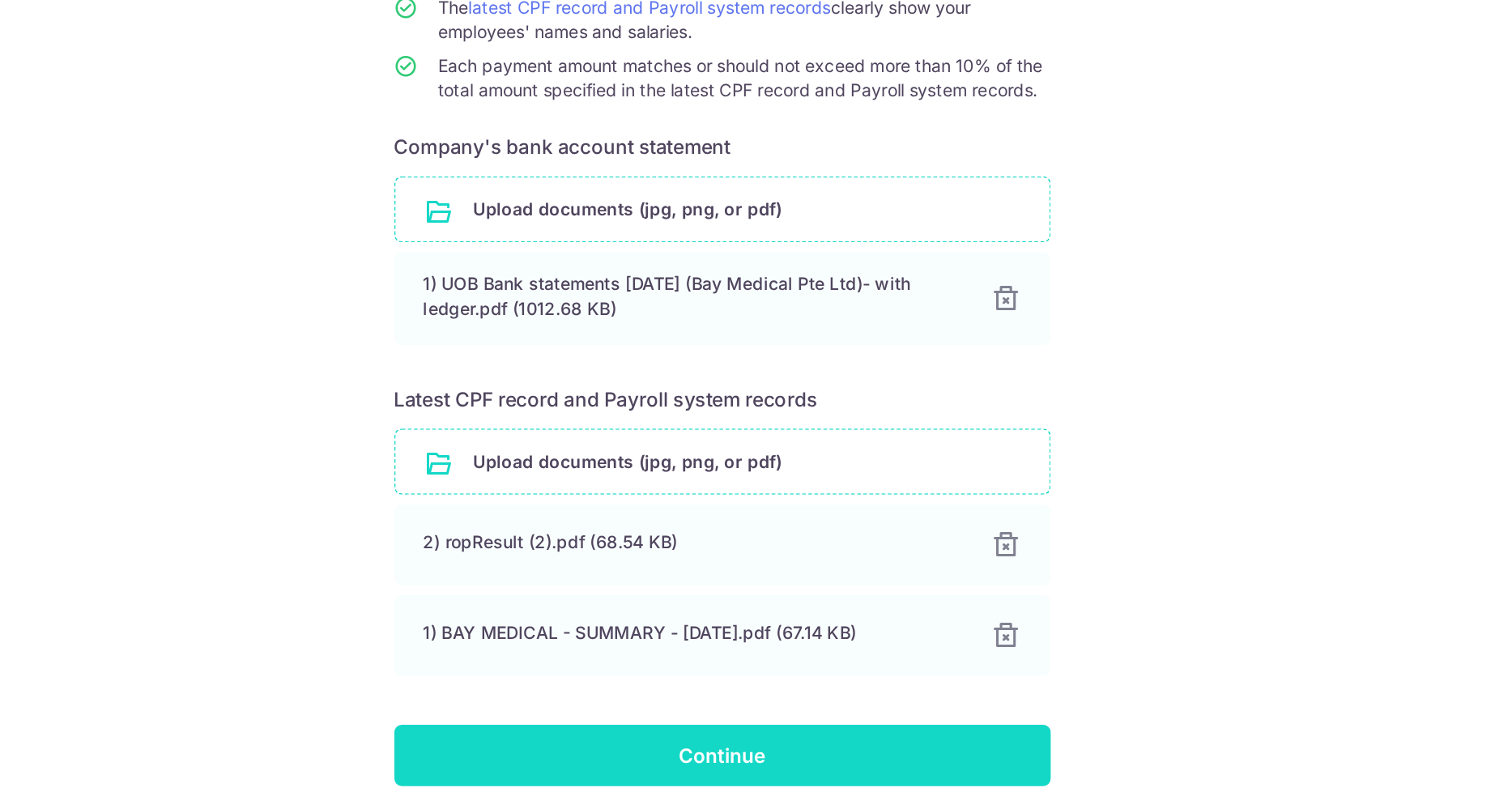
click at [863, 713] on input "Continue" at bounding box center [756, 714] width 434 height 41
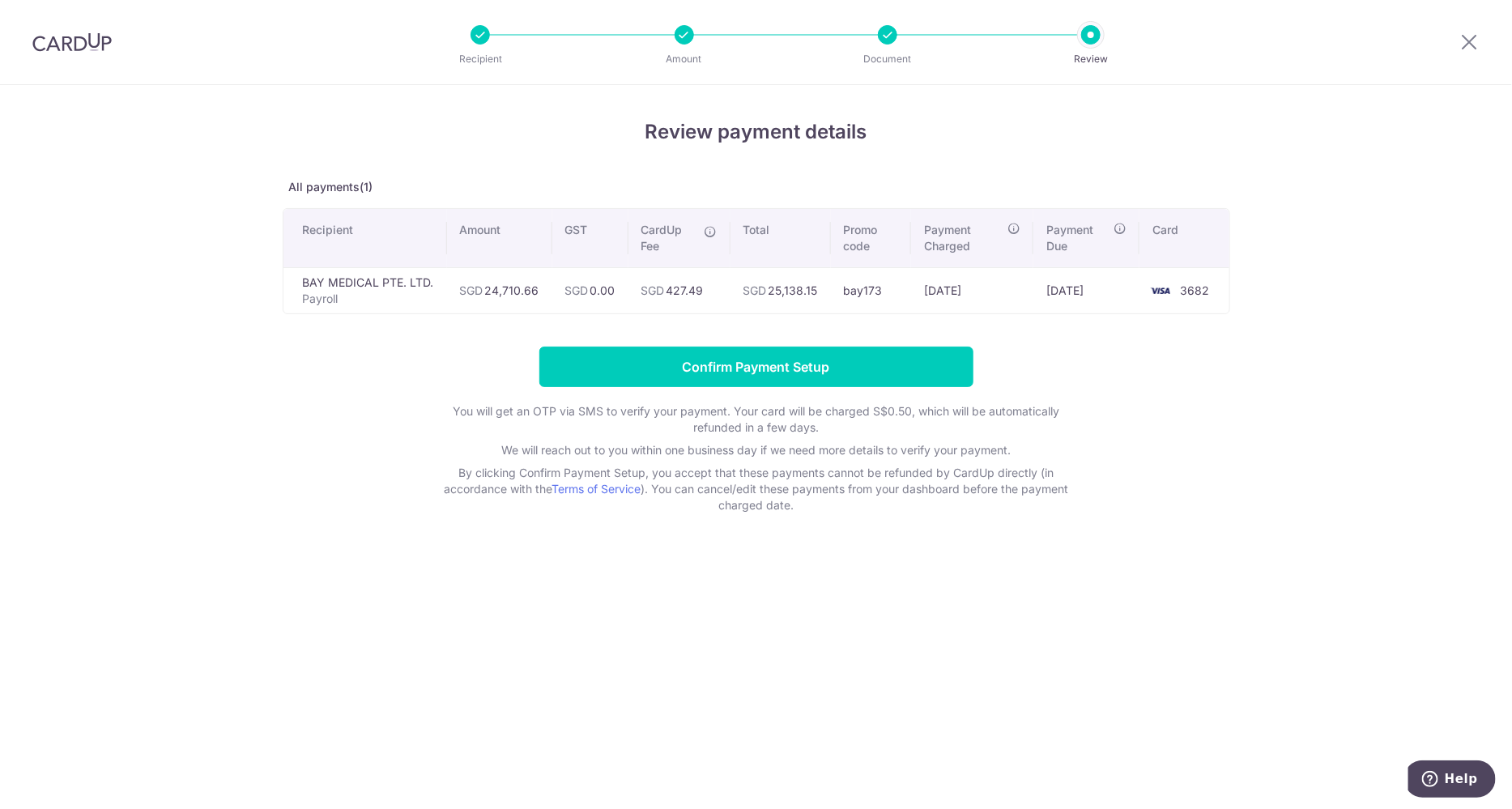
click at [1440, 326] on div "Review payment details All payments(1) Recipient Amount GST CardUp Fee Total Pr…" at bounding box center [756, 448] width 1512 height 724
drag, startPoint x: 714, startPoint y: 284, endPoint x: 672, endPoint y: 298, distance: 44.3
click at [672, 298] on td "SGD 427.49" at bounding box center [680, 291] width 102 height 47
copy td "427.49"
click at [1212, 413] on form "Confirm Payment Setup You will get an OTP via SMS to verify your payment. Your …" at bounding box center [756, 430] width 948 height 166
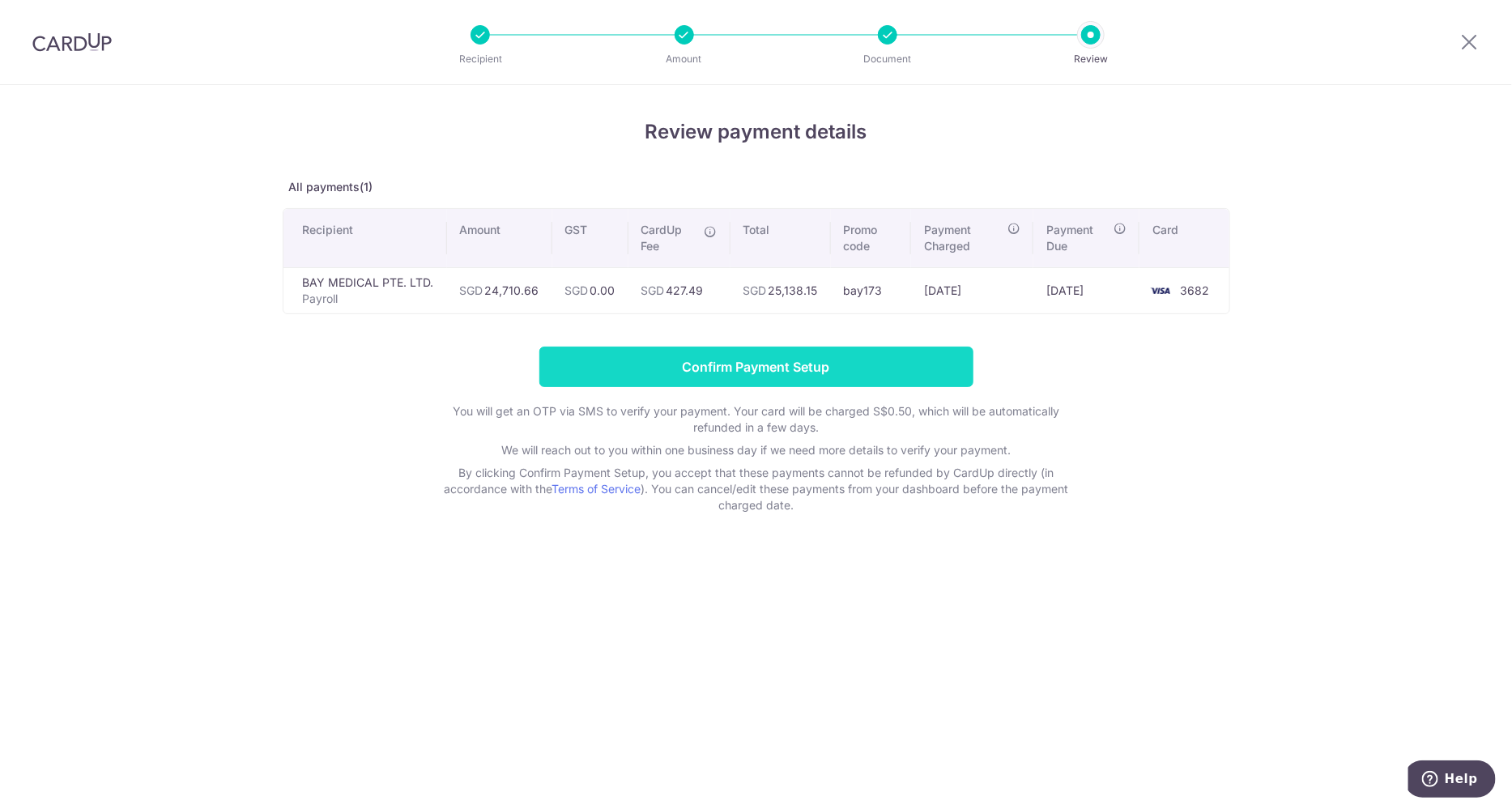
click at [858, 370] on input "Confirm Payment Setup" at bounding box center [756, 367] width 434 height 41
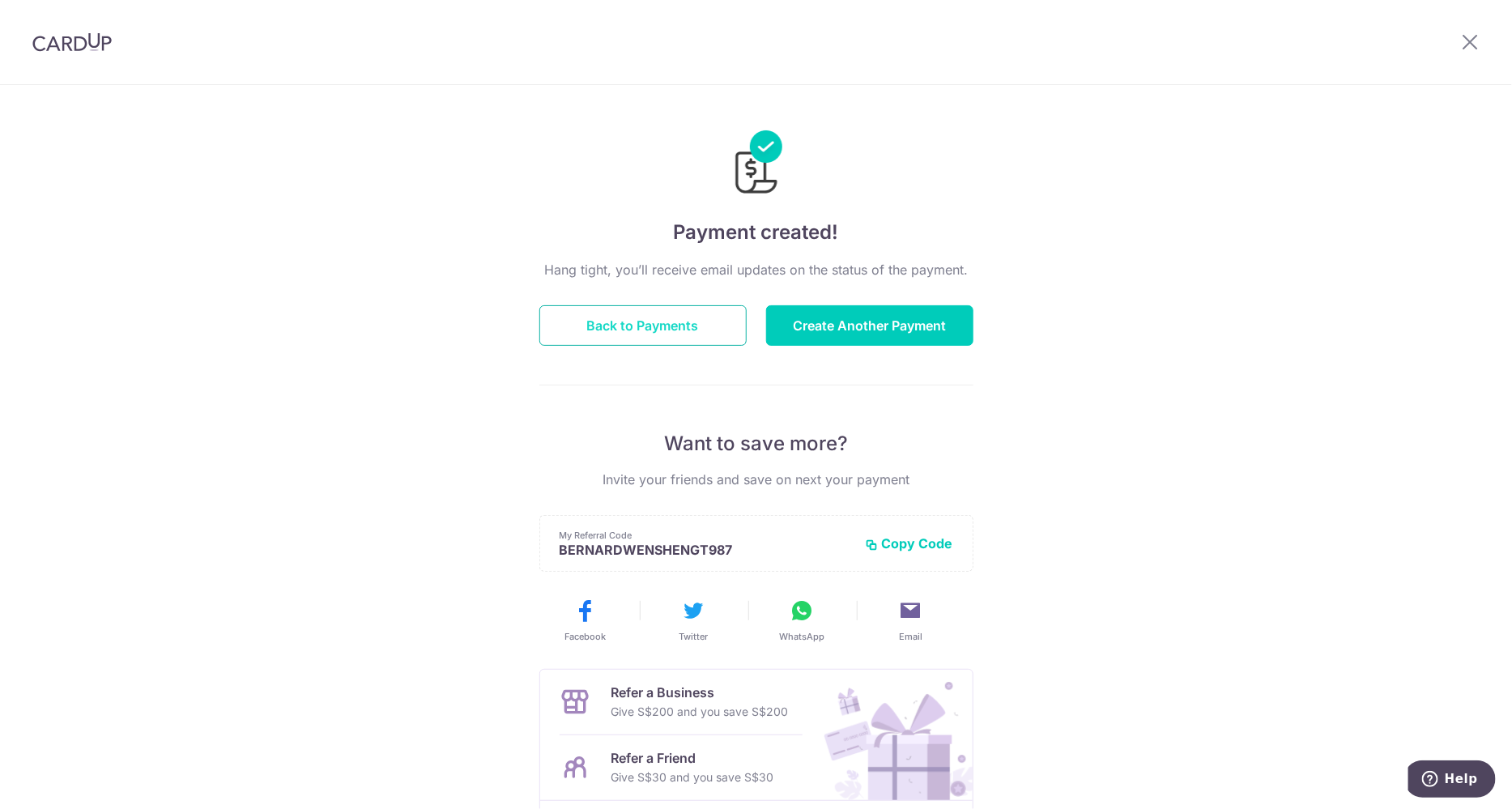
click at [673, 324] on button "Back to Payments" at bounding box center [643, 325] width 207 height 41
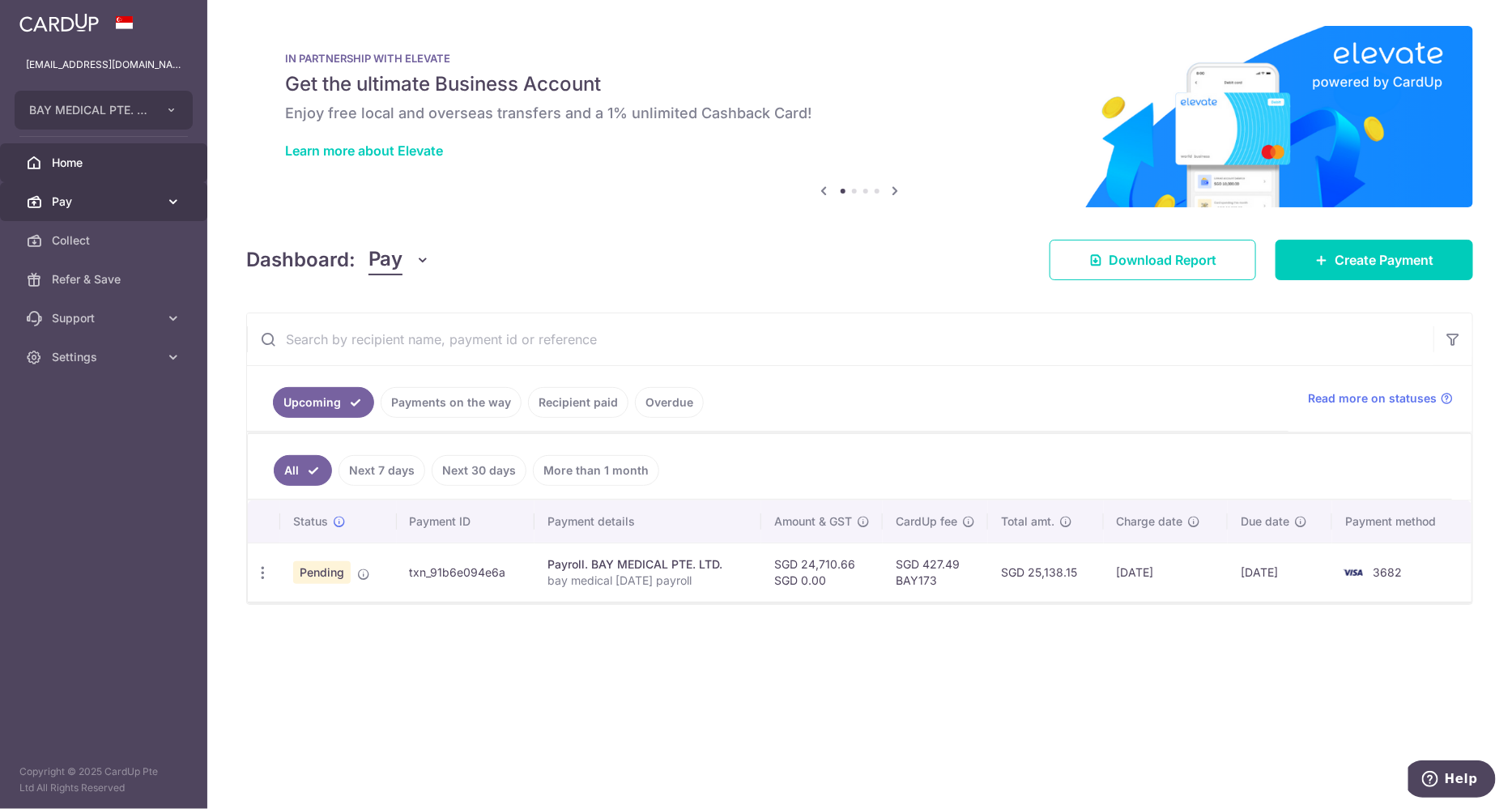
click at [87, 203] on span "Pay" at bounding box center [105, 201] width 107 height 16
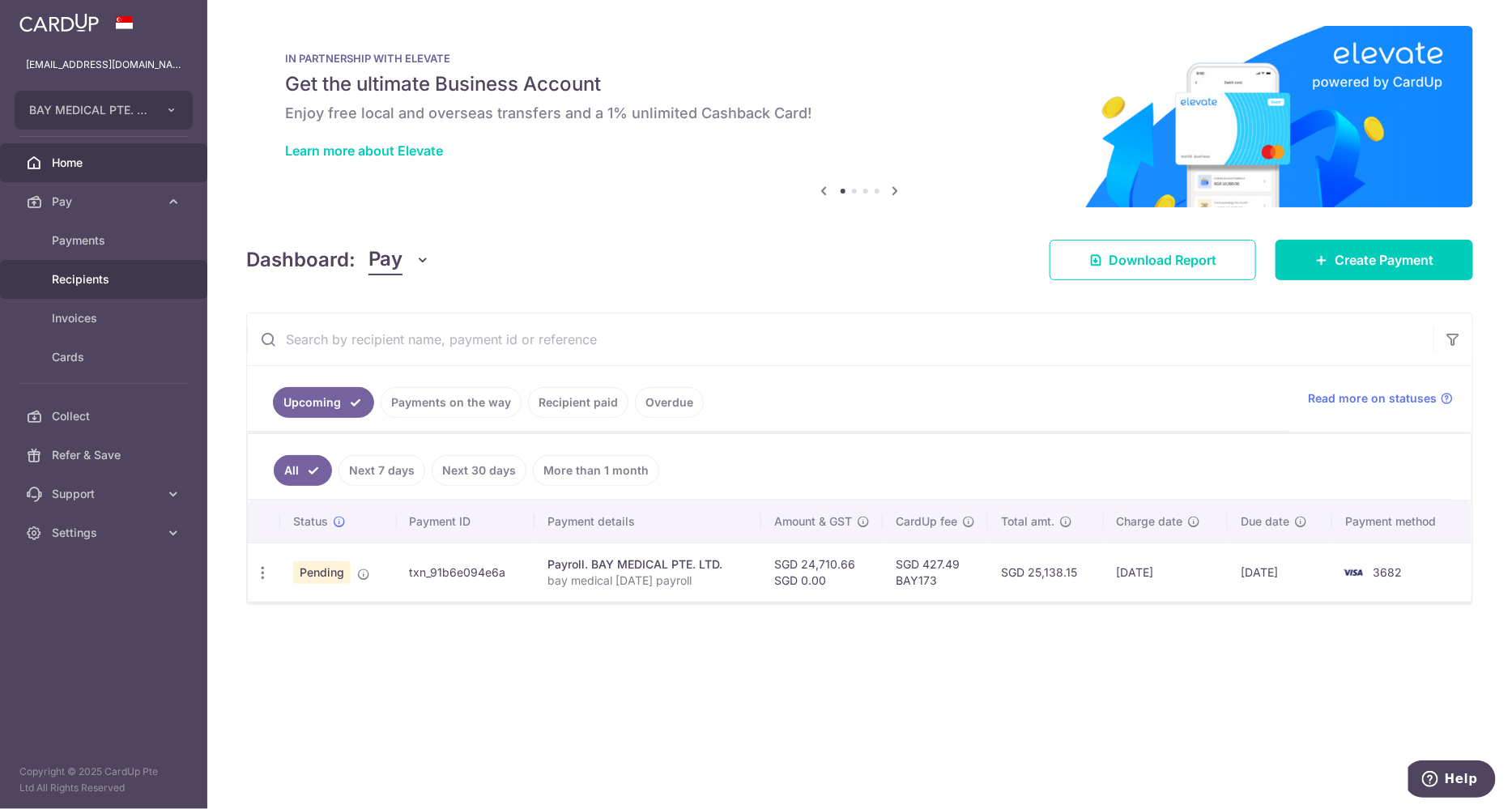
click at [118, 269] on link "Recipients" at bounding box center [104, 279] width 207 height 39
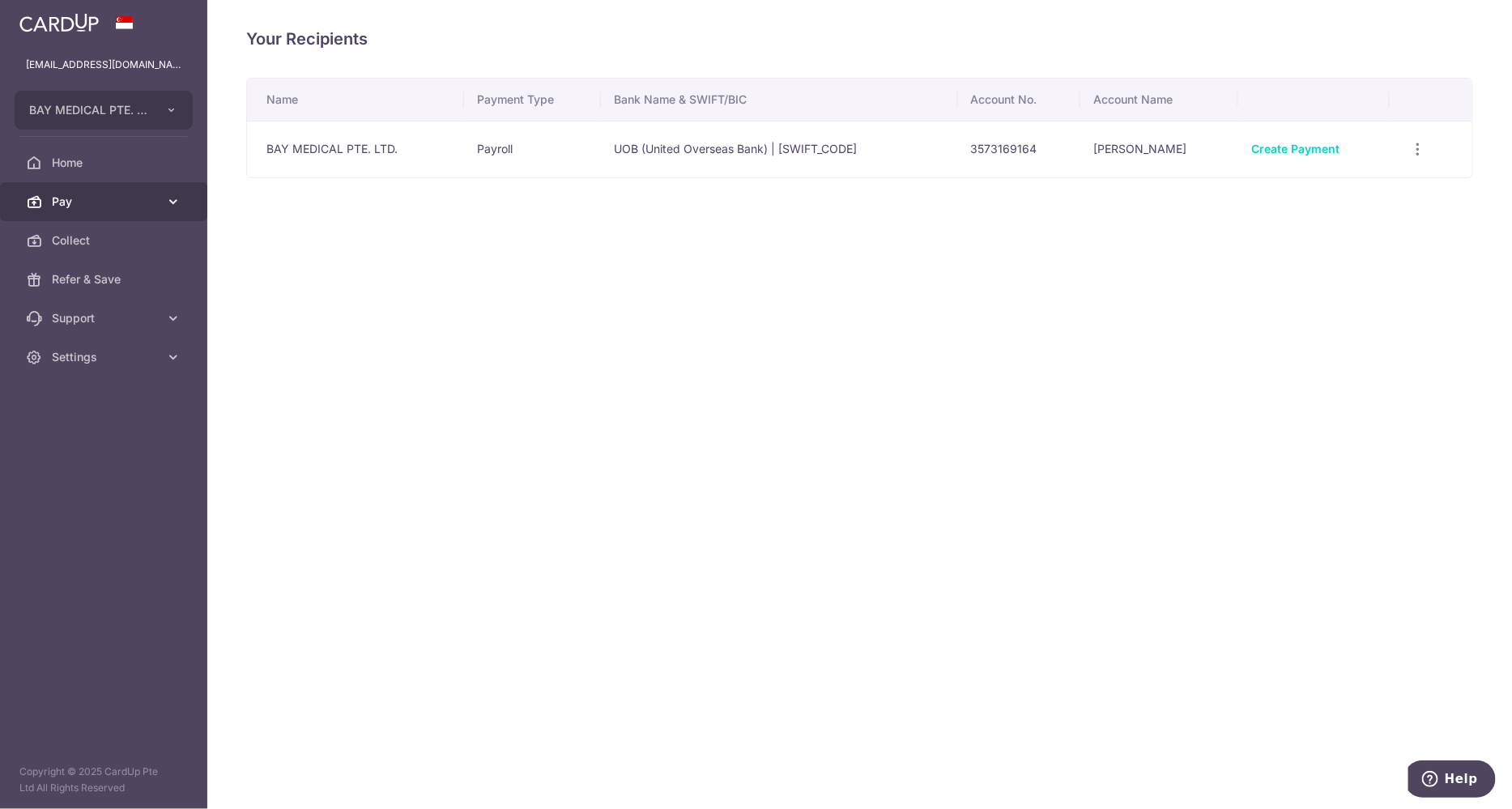
click at [116, 193] on span "Pay" at bounding box center [105, 201] width 107 height 16
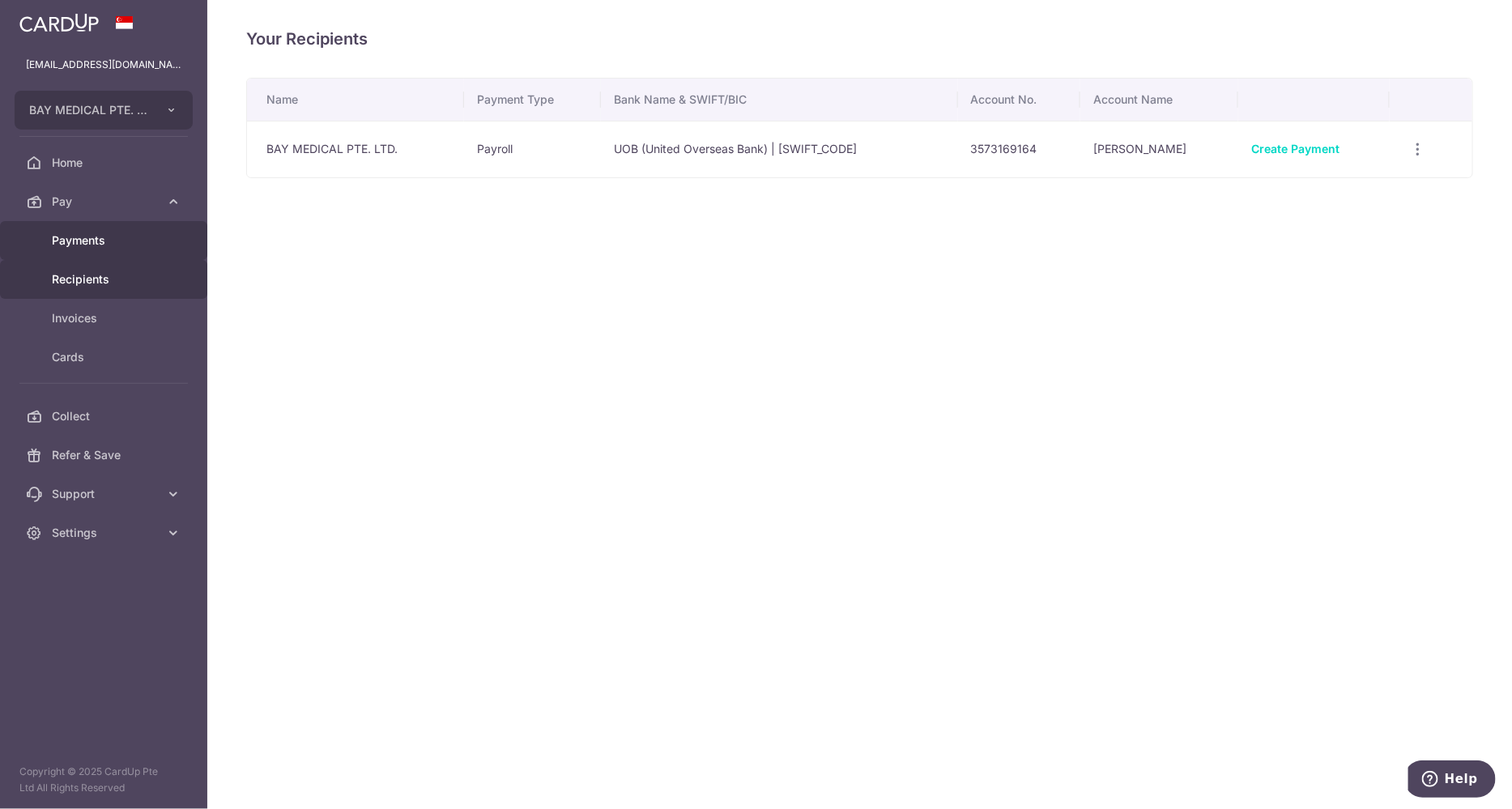
click at [127, 238] on span "Payments" at bounding box center [105, 241] width 107 height 16
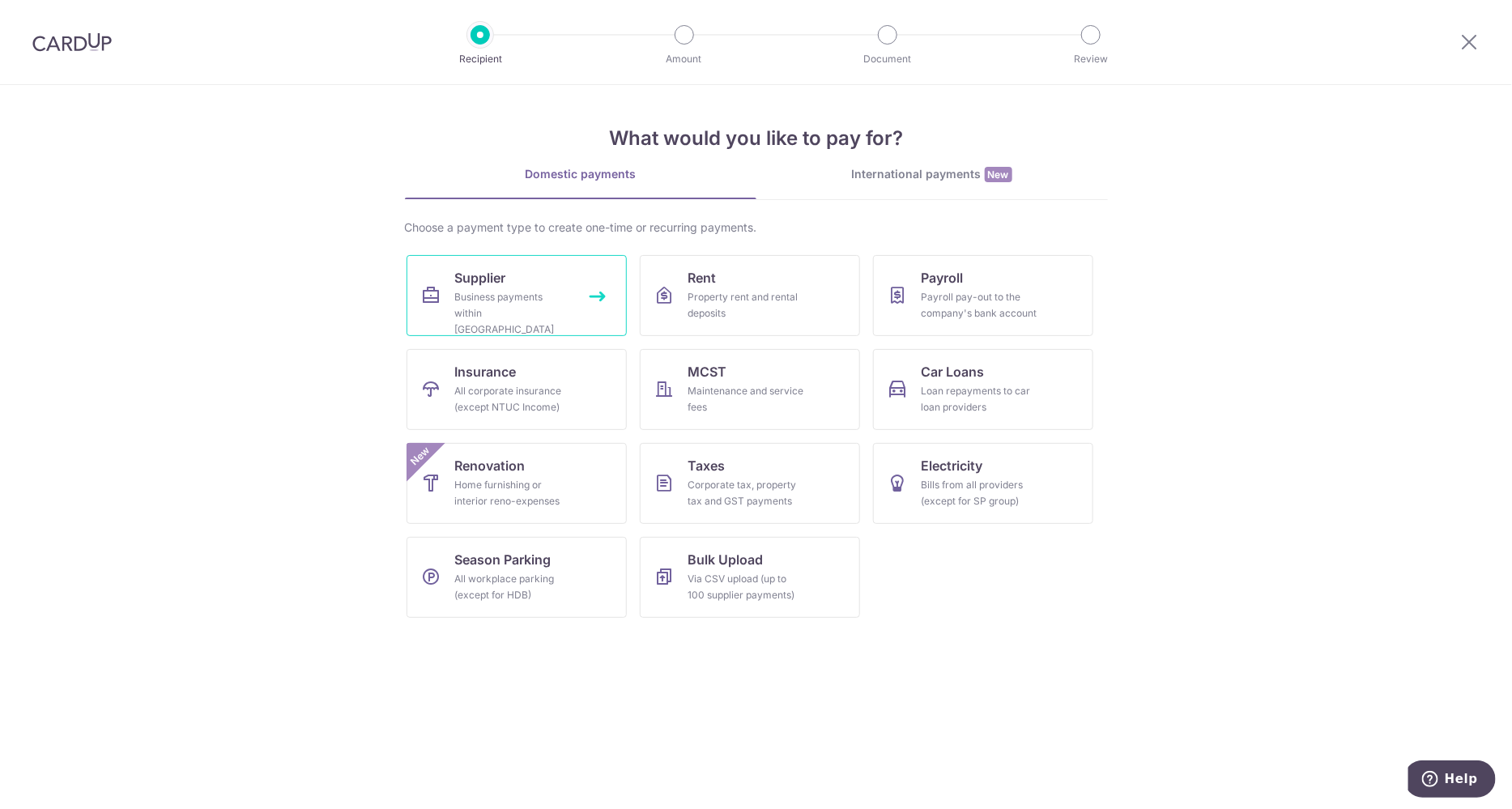
click at [530, 289] on div "Business payments within [GEOGRAPHIC_DATA]" at bounding box center [513, 313] width 116 height 48
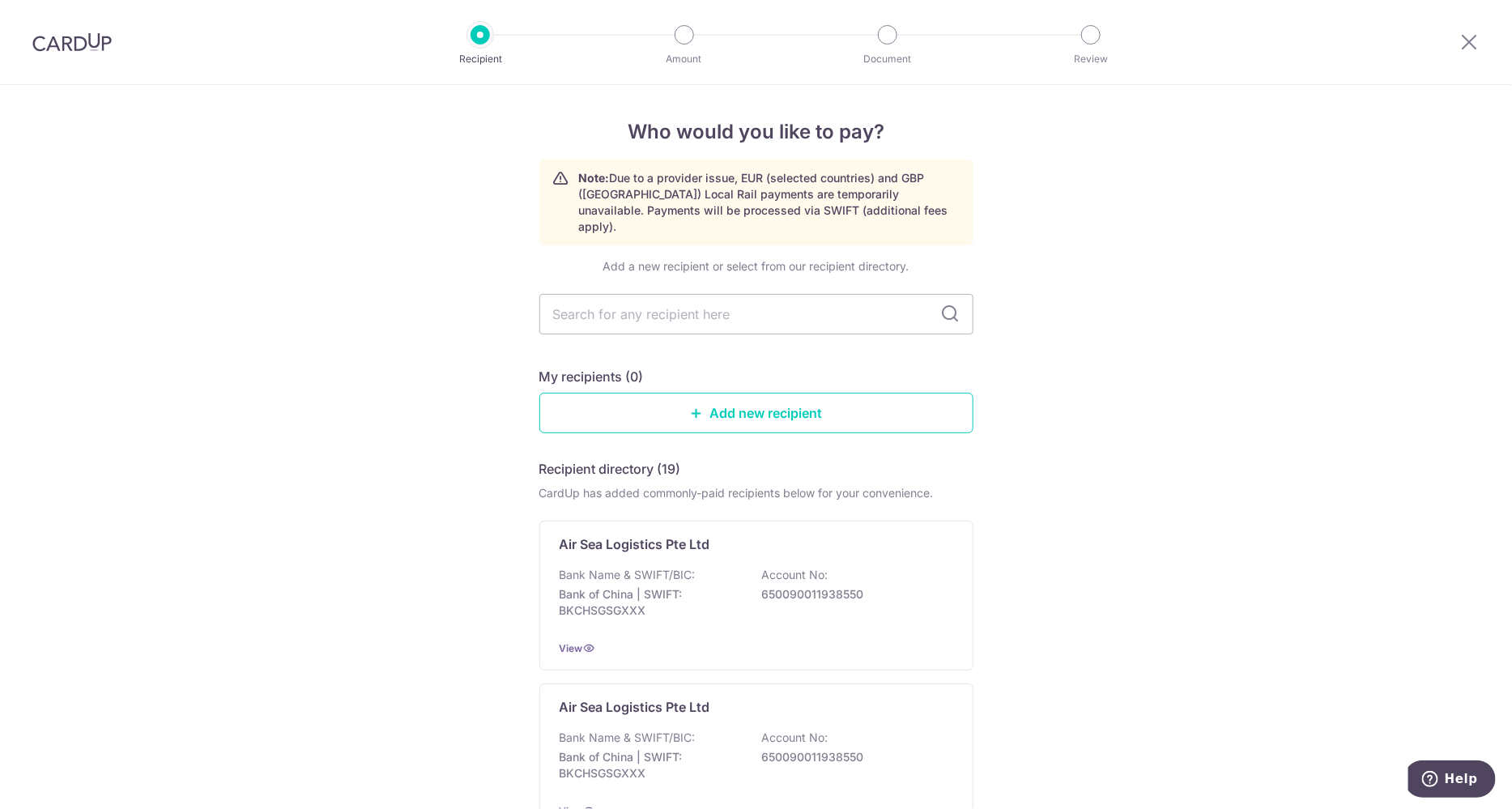
scroll to position [77, 0]
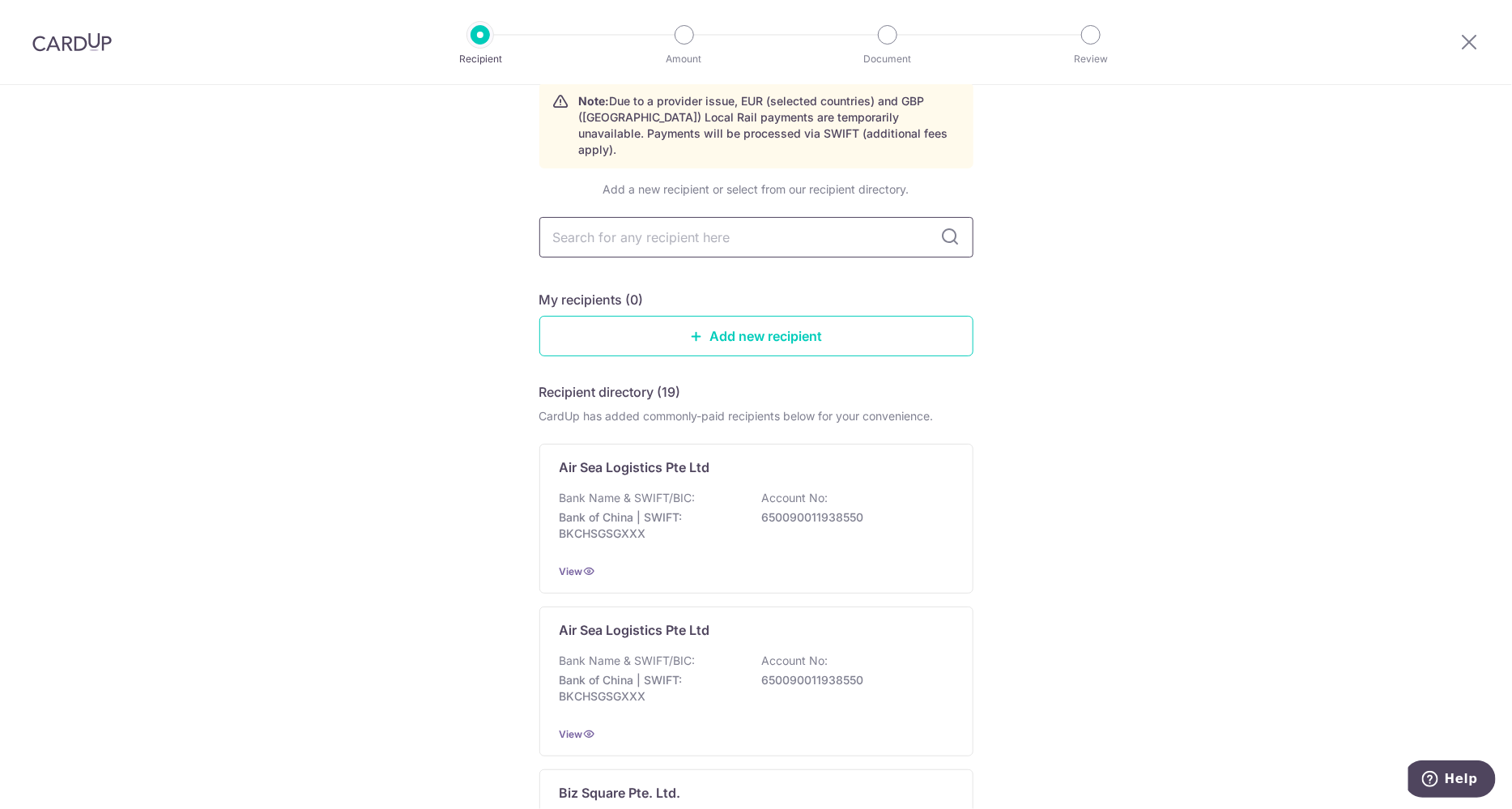
click at [765, 220] on input "text" at bounding box center [756, 237] width 434 height 41
type input "dksh"
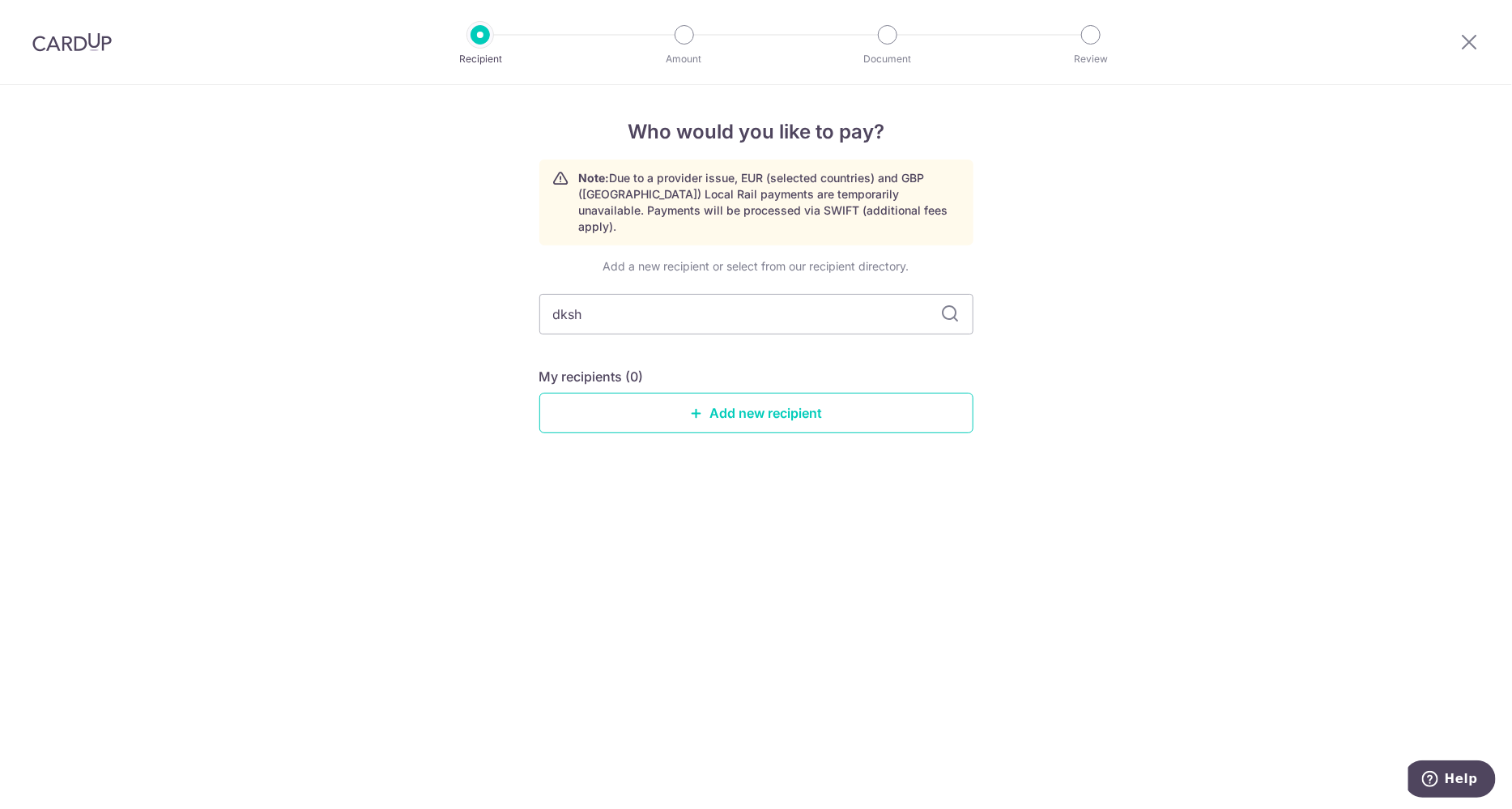
scroll to position [0, 0]
click at [733, 322] on div "Add a new recipient or select from our recipient directory. dksh My recipients …" at bounding box center [756, 359] width 434 height 201
click at [764, 392] on link "Add new recipient" at bounding box center [756, 412] width 434 height 41
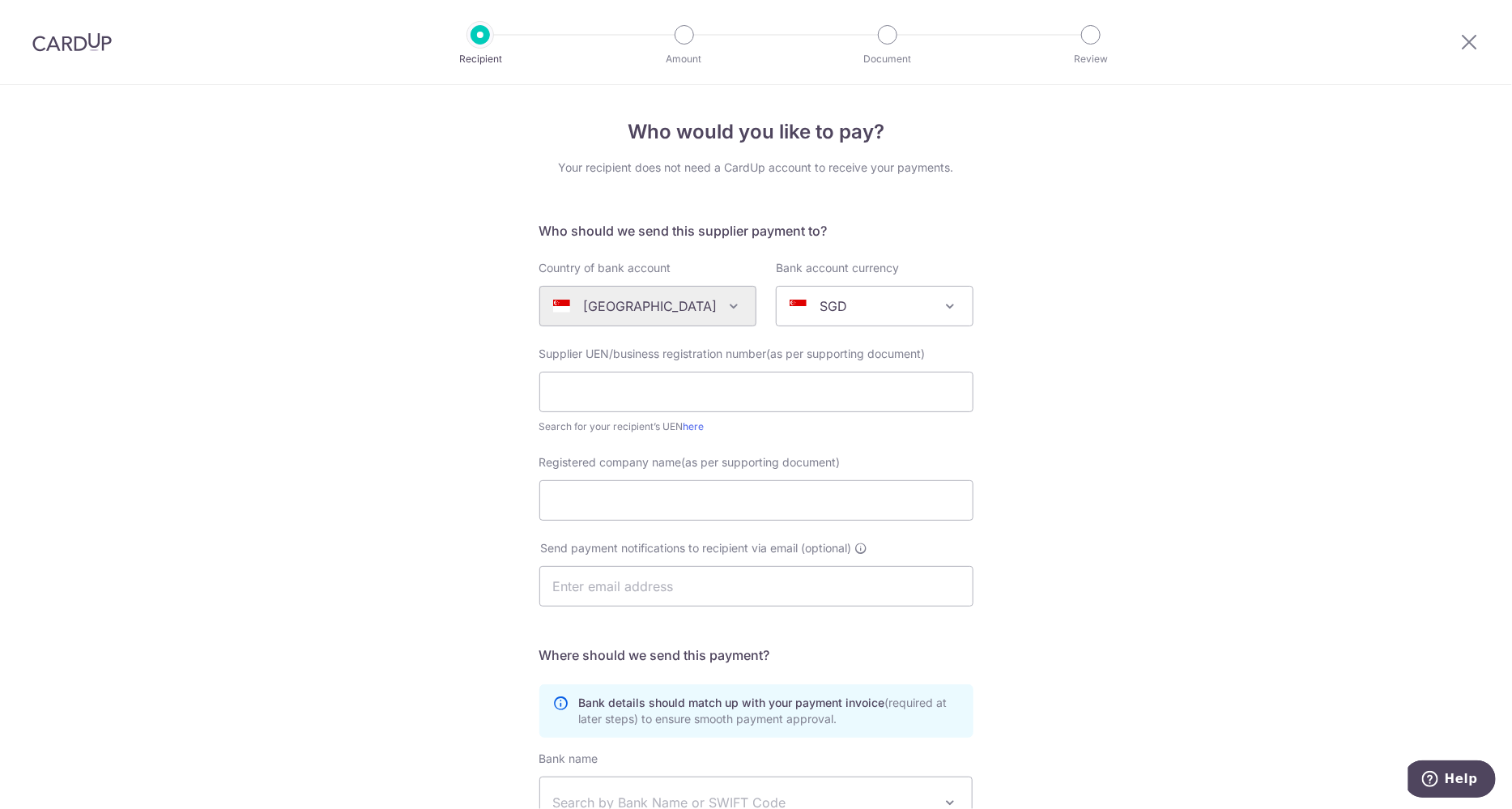
click at [720, 422] on div "Search for your recipient’s UEN here" at bounding box center [756, 427] width 434 height 16
click at [549, 394] on input "text" at bounding box center [756, 392] width 434 height 41
paste input "DKSH Singapore Pte Ltd"
type input "DKSH Singapore Pte Ltd"
click at [705, 502] on input "Registered company name(as per supporting document)" at bounding box center [756, 500] width 434 height 41
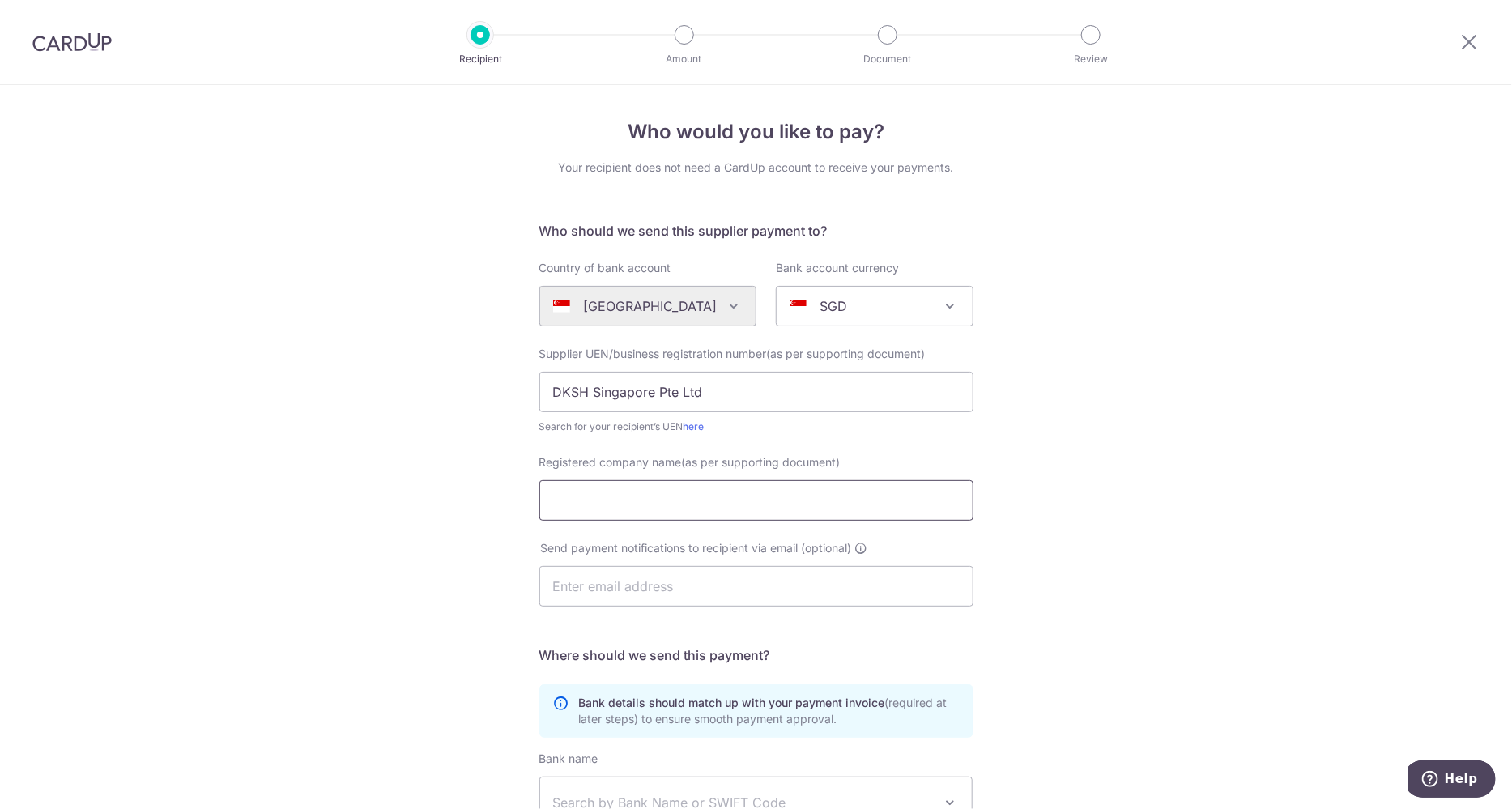
paste input "DKSH Singapore Pte Ltd"
type input "DKSH Singapore Pte Ltd"
click at [632, 579] on input "text" at bounding box center [756, 586] width 434 height 41
paste input "200101487N"
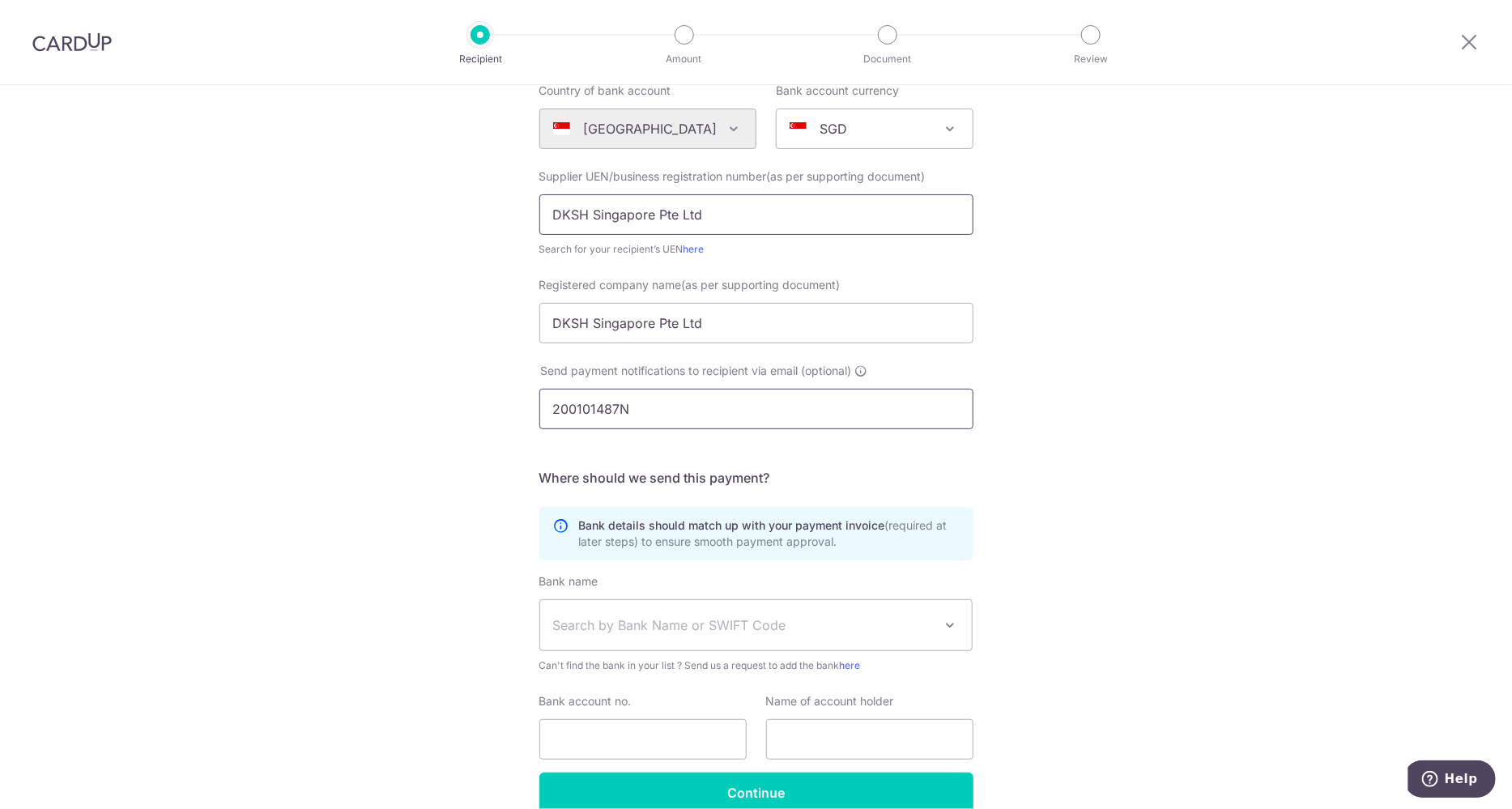
type input "200101487N"
click at [725, 229] on input "DKSH Singapore Pte Ltd" at bounding box center [756, 214] width 434 height 41
paste input "200101487N"
type input "200101487N"
drag, startPoint x: 697, startPoint y: 411, endPoint x: 446, endPoint y: 405, distance: 251.1
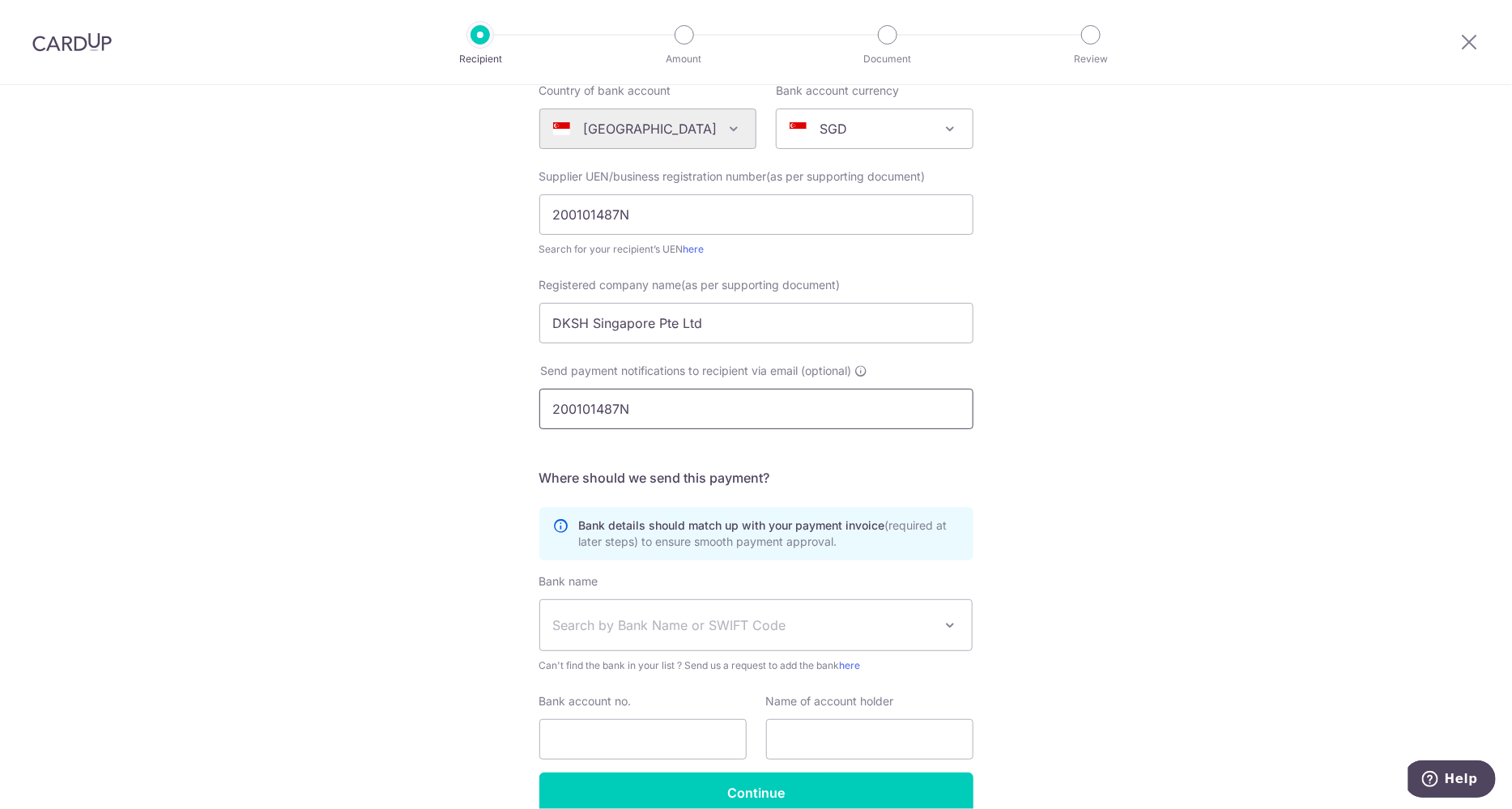
click at [446, 405] on div "Who would you like to pay? Your recipient does not need a CardUp account to rec…" at bounding box center [756, 398] width 1512 height 981
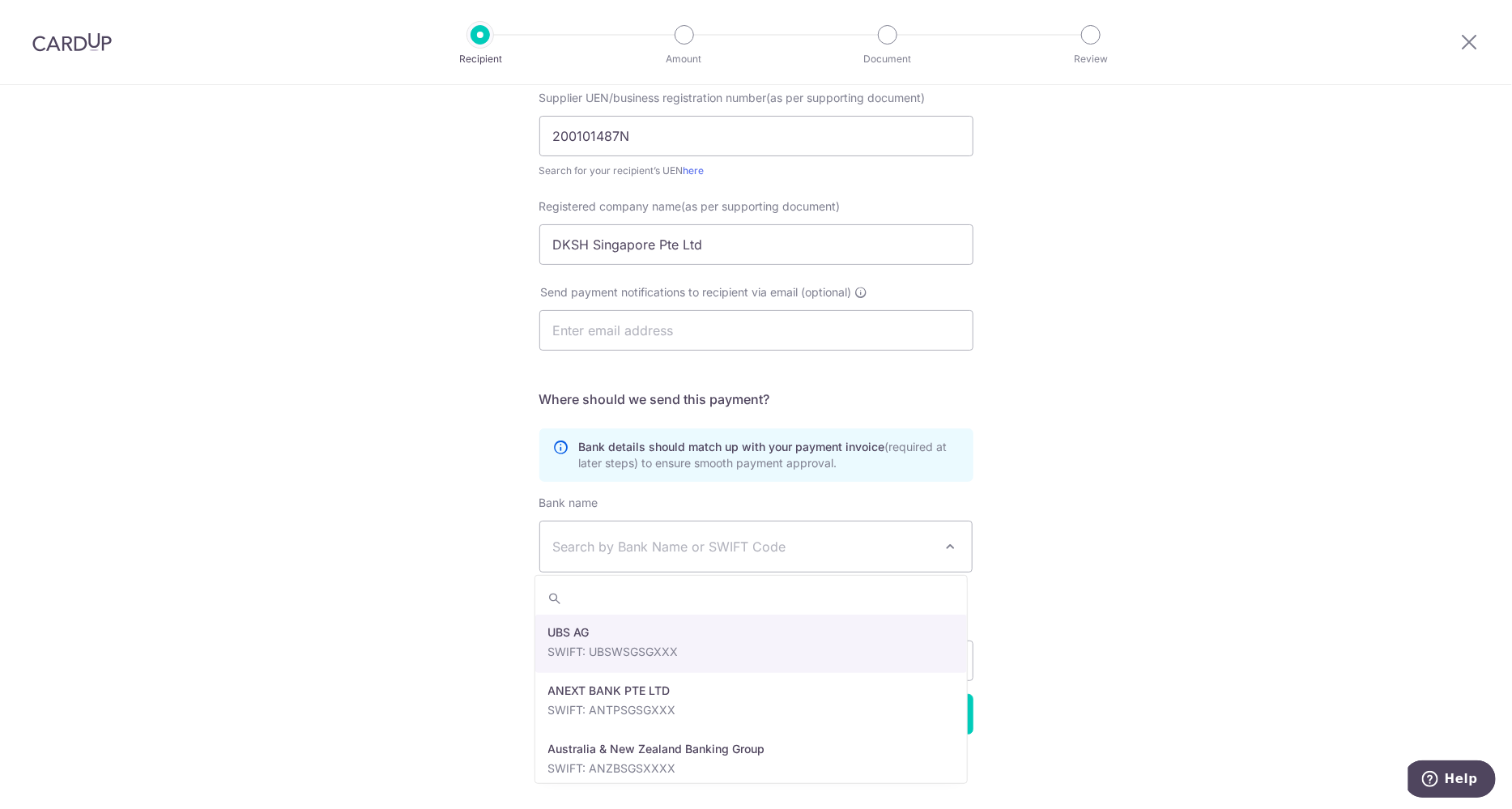
click at [656, 550] on span "Search by Bank Name or SWIFT Code" at bounding box center [743, 547] width 380 height 20
type input "hsbc"
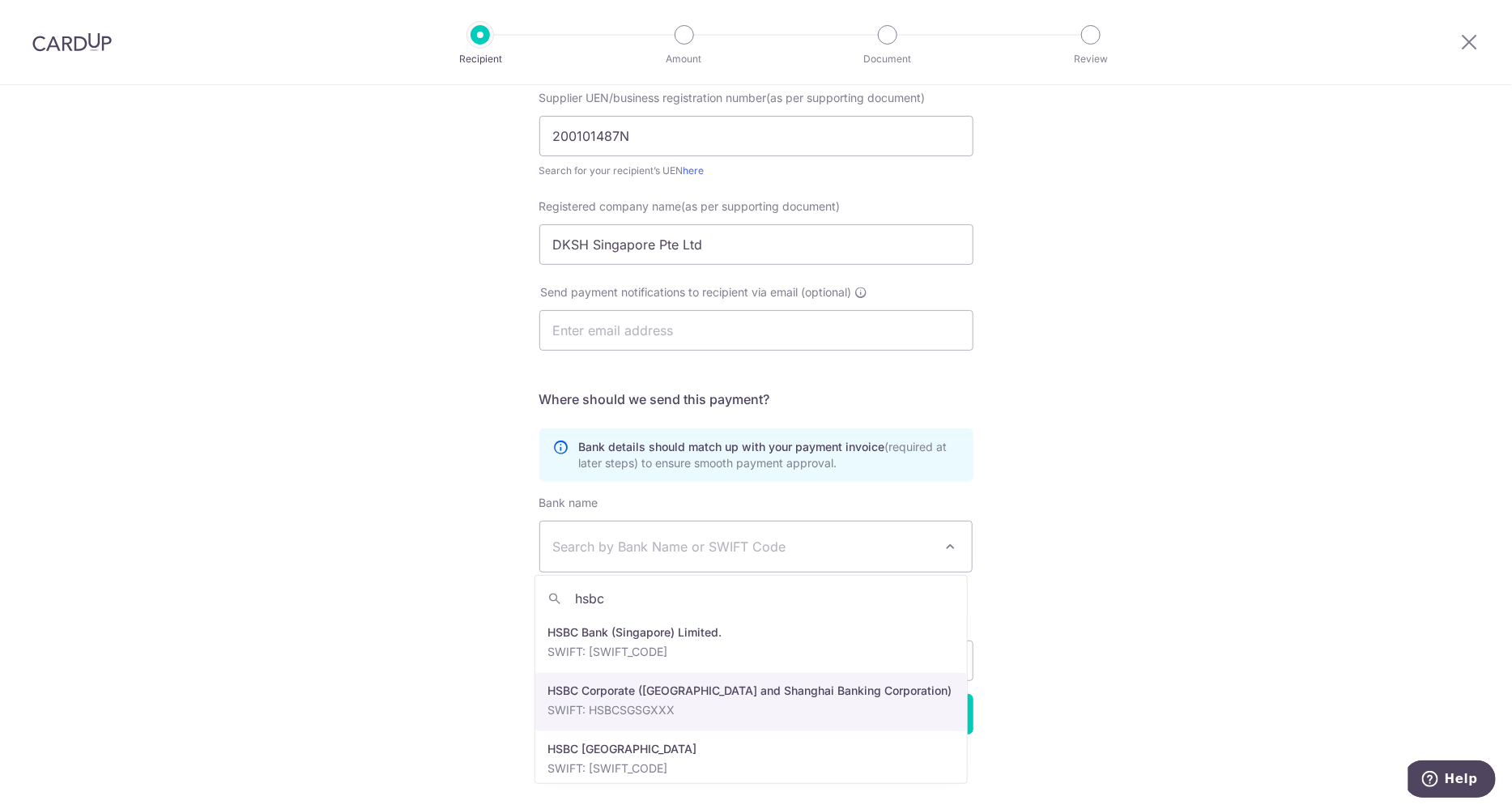
select select "9"
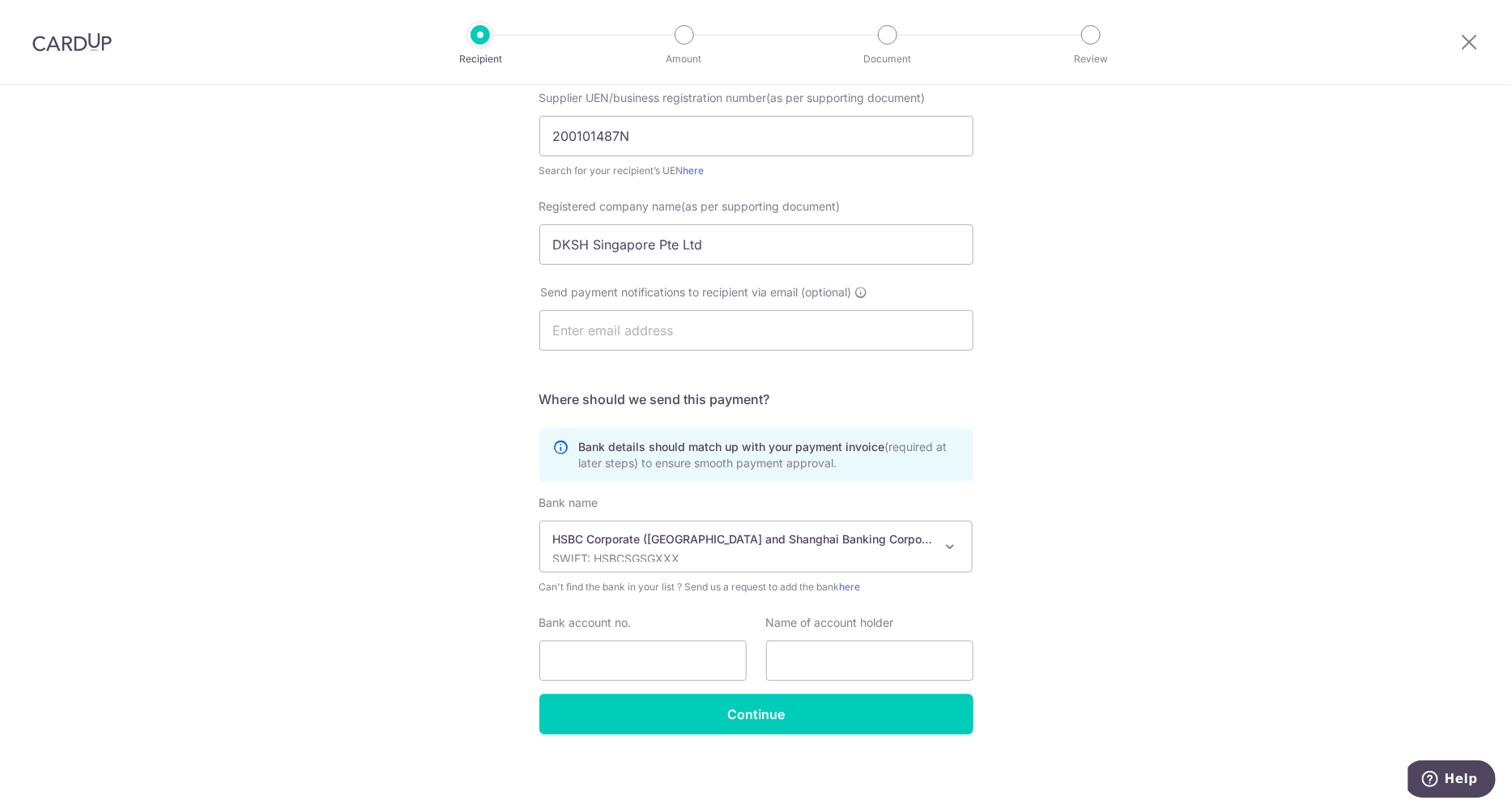
click at [1476, 179] on div "Who would you like to pay? Your recipient does not need a CardUp account to rec…" at bounding box center [756, 320] width 1512 height 981
click at [808, 663] on input "text" at bounding box center [869, 661] width 207 height 41
paste input "041012667001"
type input "041012667001"
click at [632, 673] on input "Bank account no." at bounding box center [643, 661] width 207 height 41
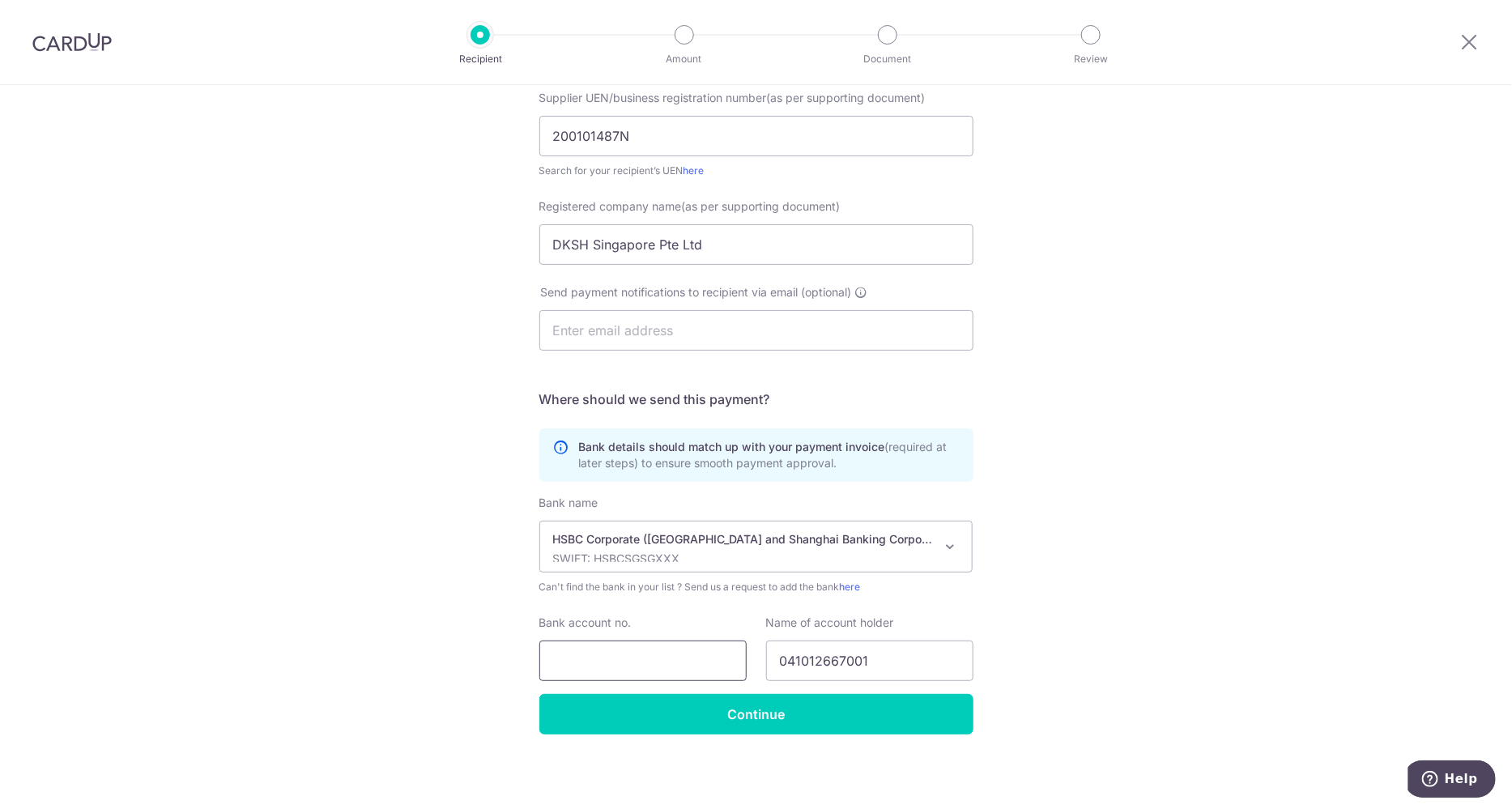
paste input "041012667001"
type input "041012667001"
drag, startPoint x: 726, startPoint y: 244, endPoint x: 492, endPoint y: 241, distance: 234.0
click at [492, 241] on div "Who would you like to pay? Your recipient does not need a CardUp account to rec…" at bounding box center [756, 320] width 1512 height 981
click at [846, 660] on input "041012667001" at bounding box center [869, 661] width 207 height 41
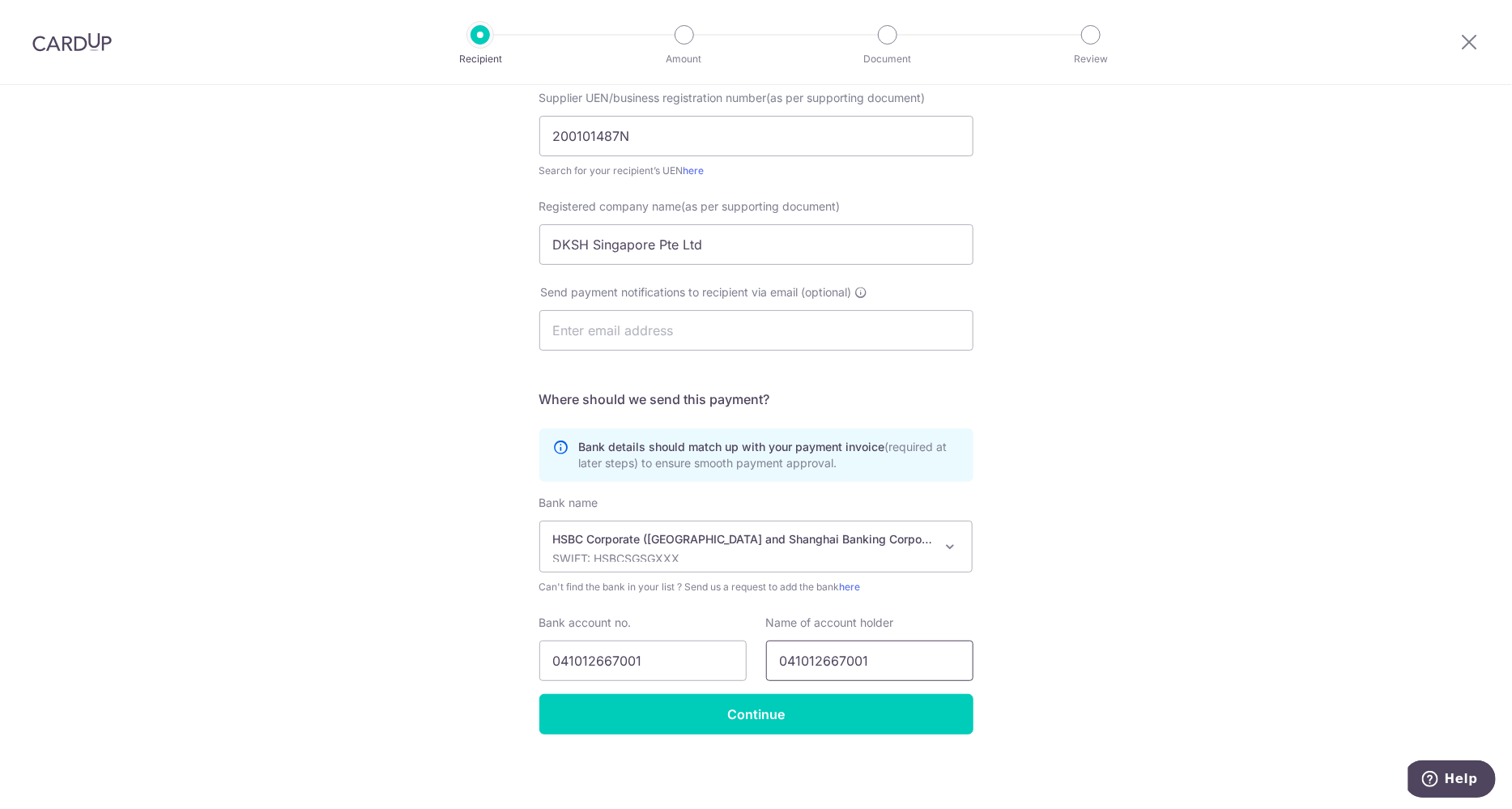
click at [879, 669] on input "041012667001" at bounding box center [869, 661] width 207 height 41
paste input "DKSH Singapore Pte Ltd"
type input "DKSH Singapore Pte Ltd"
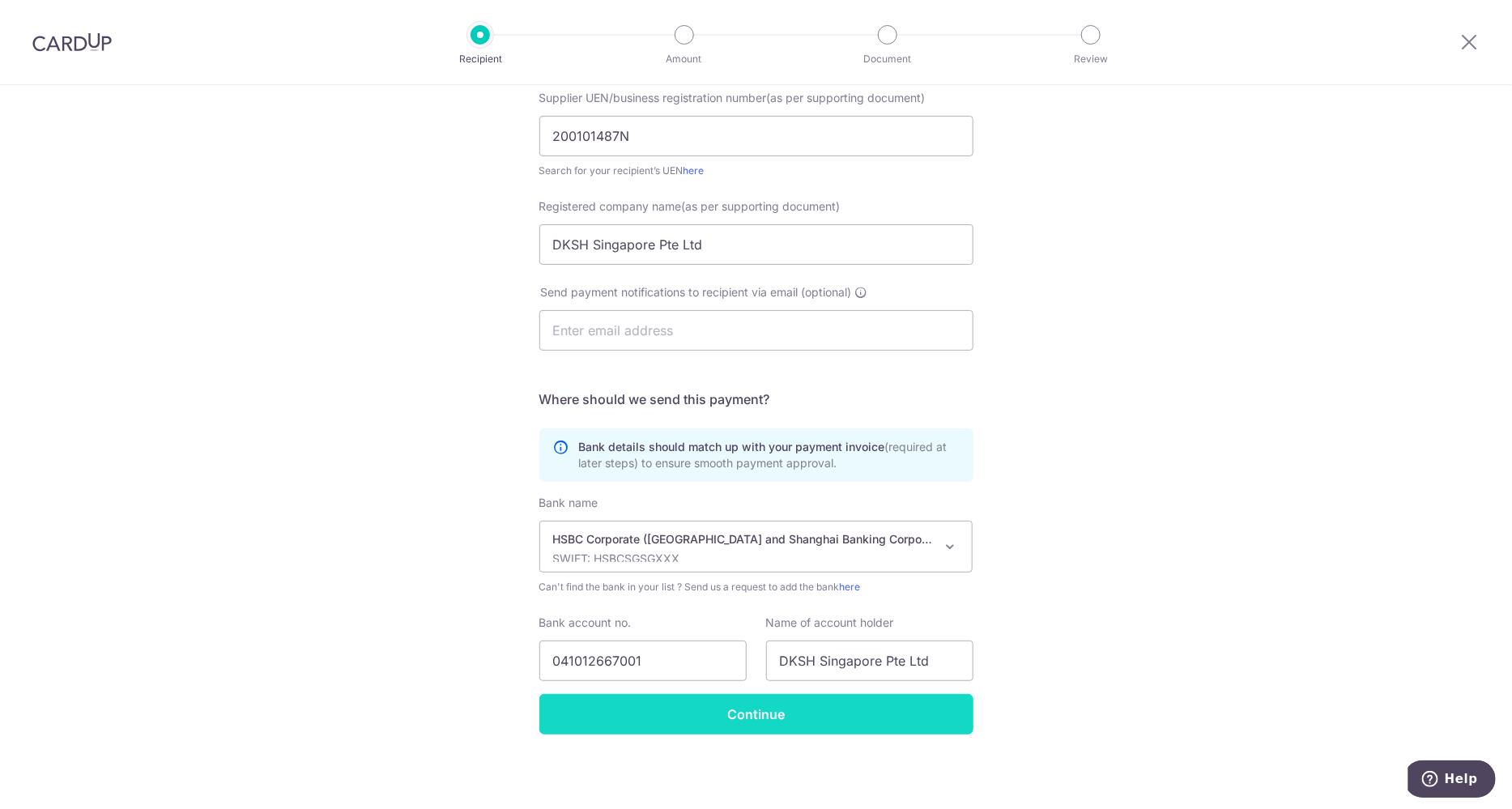
click at [760, 713] on input "Continue" at bounding box center [756, 714] width 434 height 41
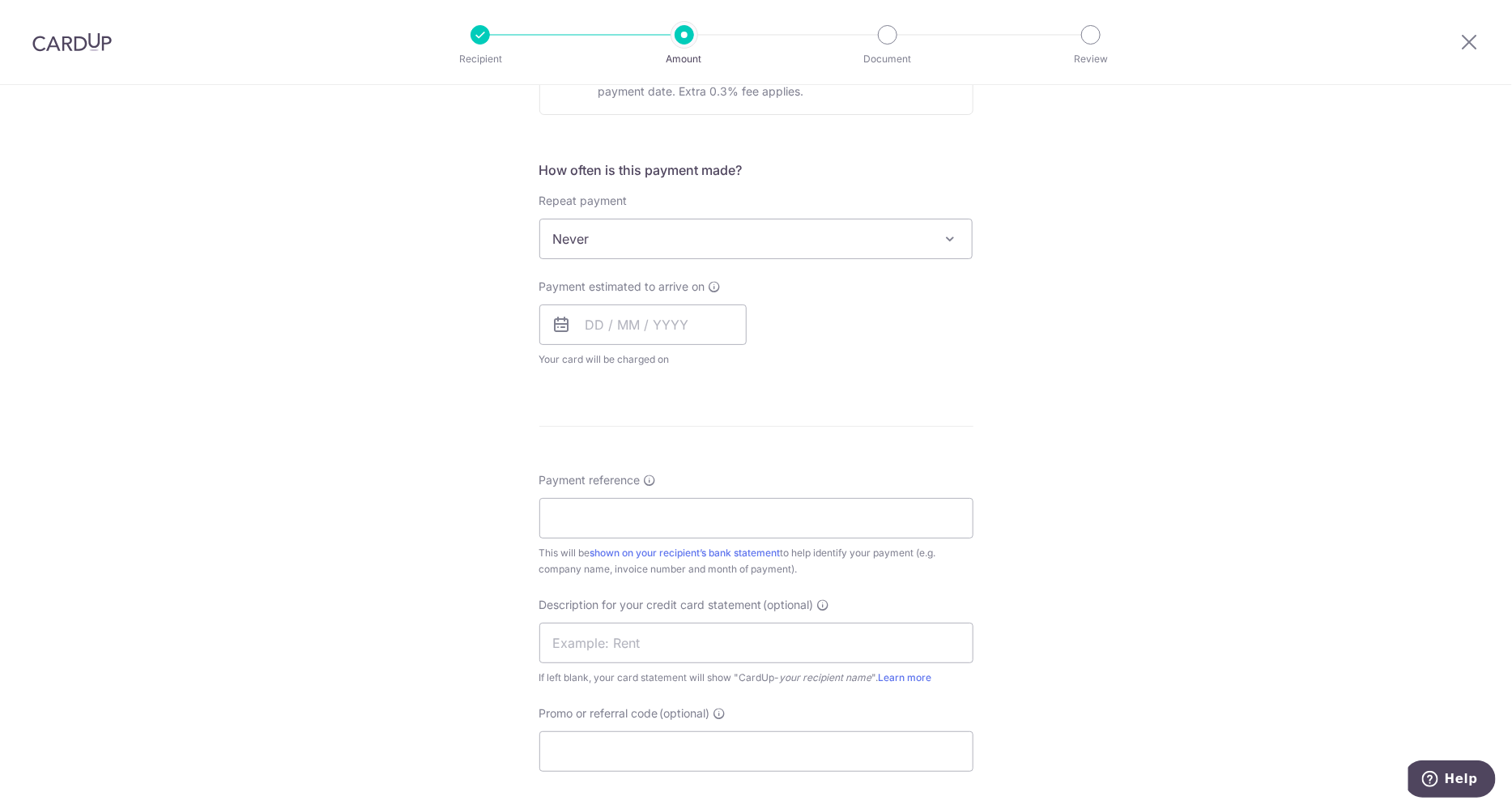
scroll to position [847, 0]
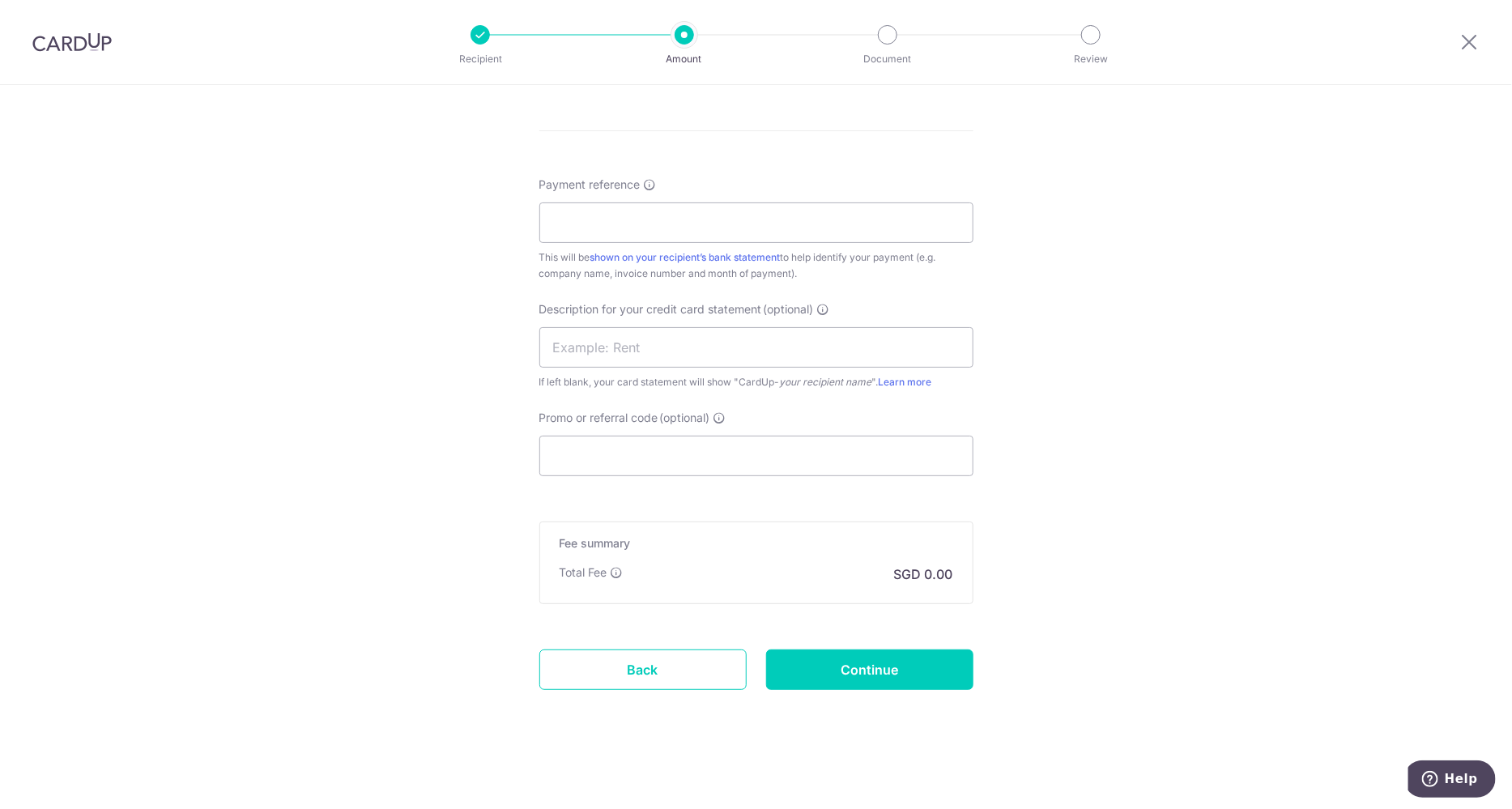
click at [872, 690] on form "Enter payment amount SGD GST (optional) SGD Recipient added successfully! Selec…" at bounding box center [756, 40] width 434 height 1390
click at [910, 676] on input "Continue" at bounding box center [869, 669] width 207 height 41
click at [624, 683] on link "Back" at bounding box center [643, 669] width 207 height 41
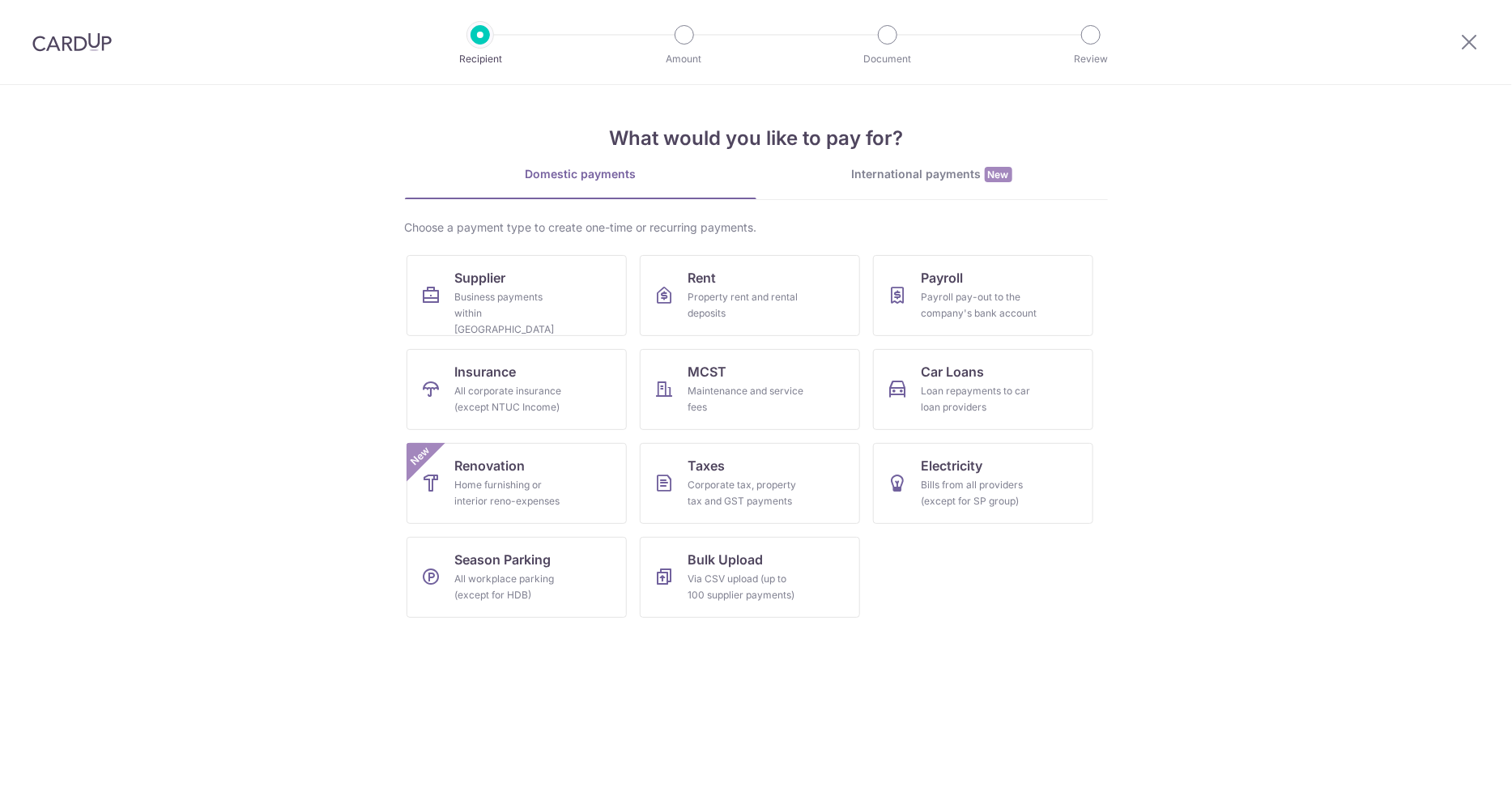
click at [236, 237] on section "What would you like to pay for? Domestic payments International payments New Ch…" at bounding box center [756, 448] width 1512 height 724
click at [86, 57] on div at bounding box center [72, 42] width 144 height 85
click at [60, 43] on img at bounding box center [72, 42] width 79 height 20
